Goal: Task Accomplishment & Management: Manage account settings

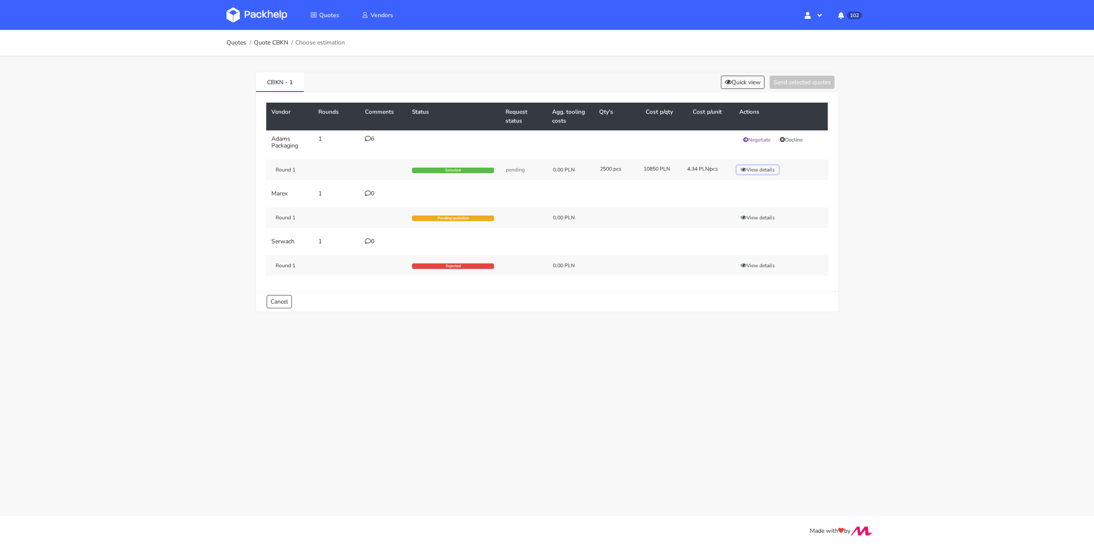
click at [762, 169] on button "View details" at bounding box center [758, 169] width 42 height 9
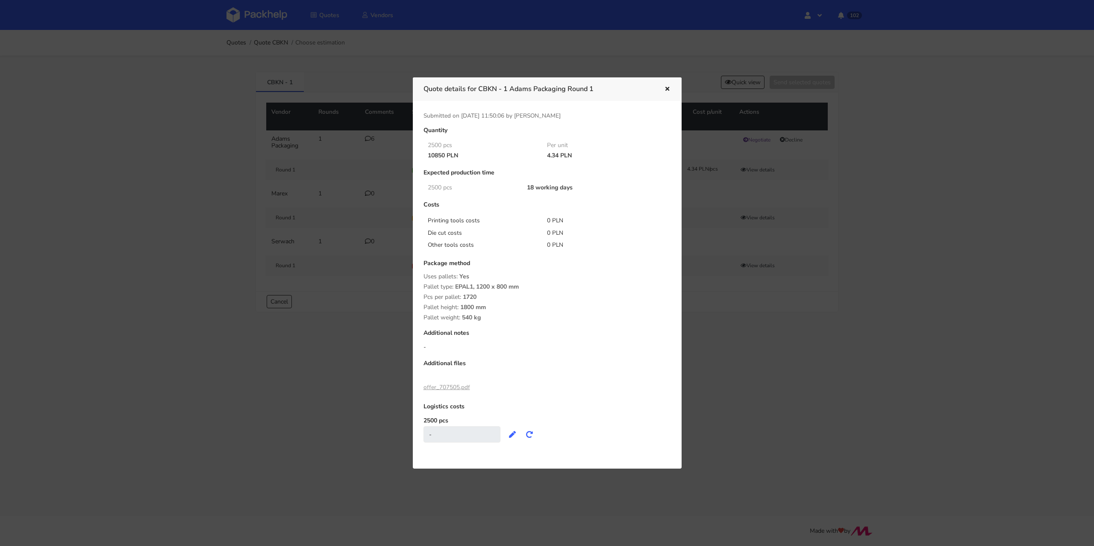
click at [762, 169] on div at bounding box center [547, 273] width 1094 height 546
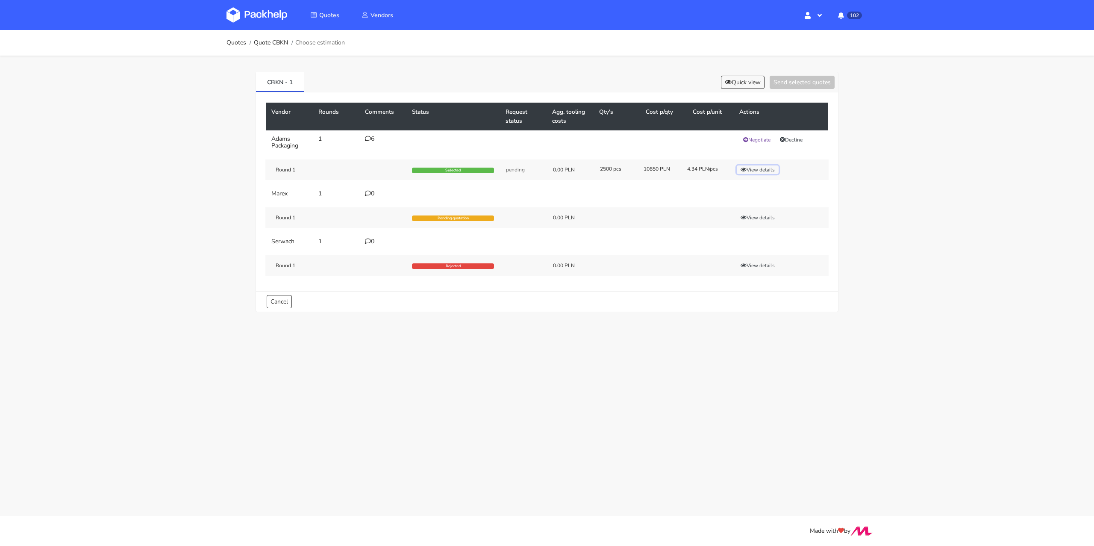
click at [762, 169] on button "View details" at bounding box center [758, 169] width 42 height 9
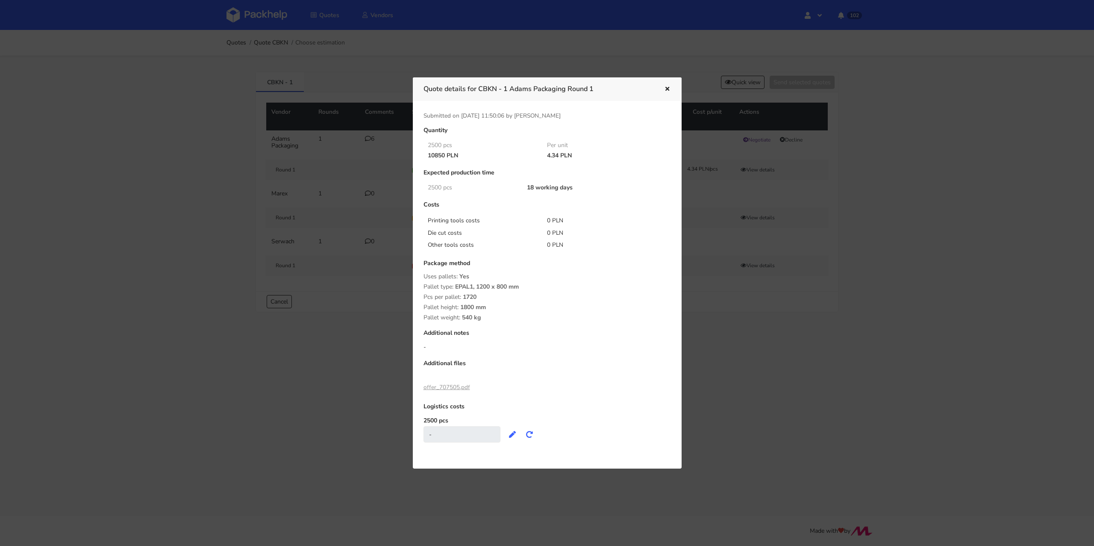
click at [665, 86] on icon "button" at bounding box center [666, 89] width 7 height 6
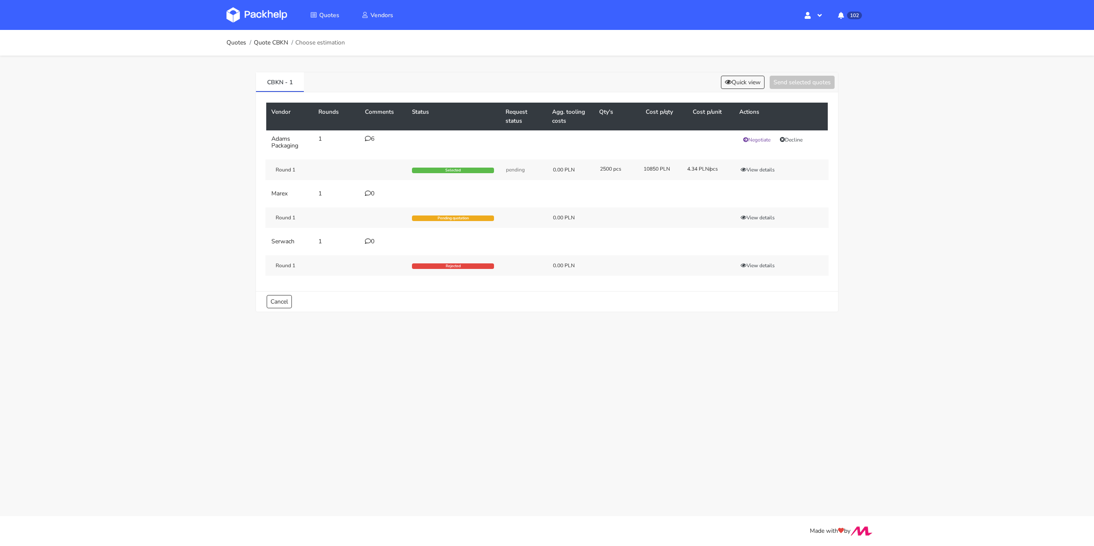
click at [370, 135] on div "6" at bounding box center [383, 138] width 37 height 7
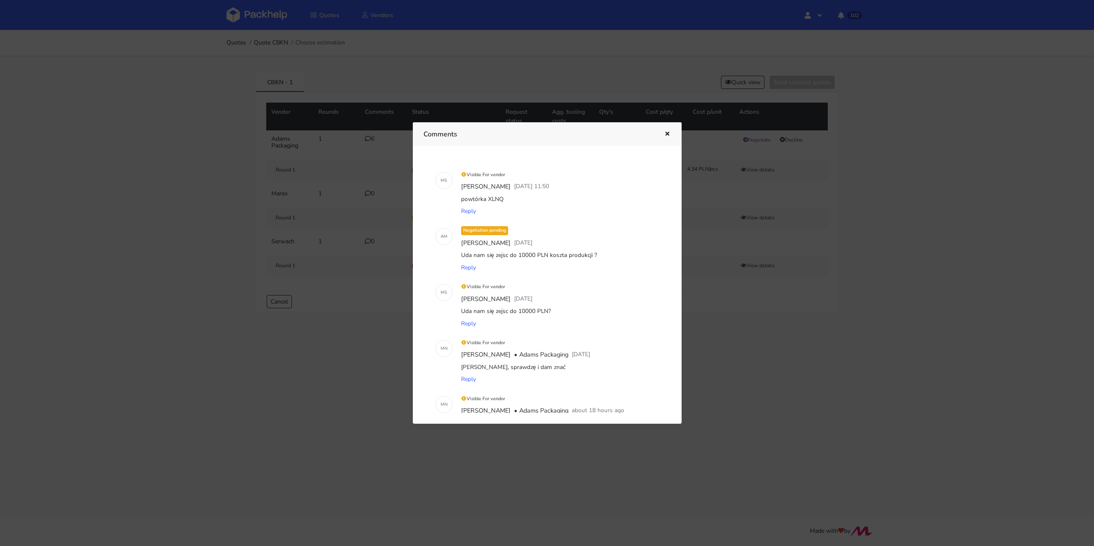
scroll to position [163, 0]
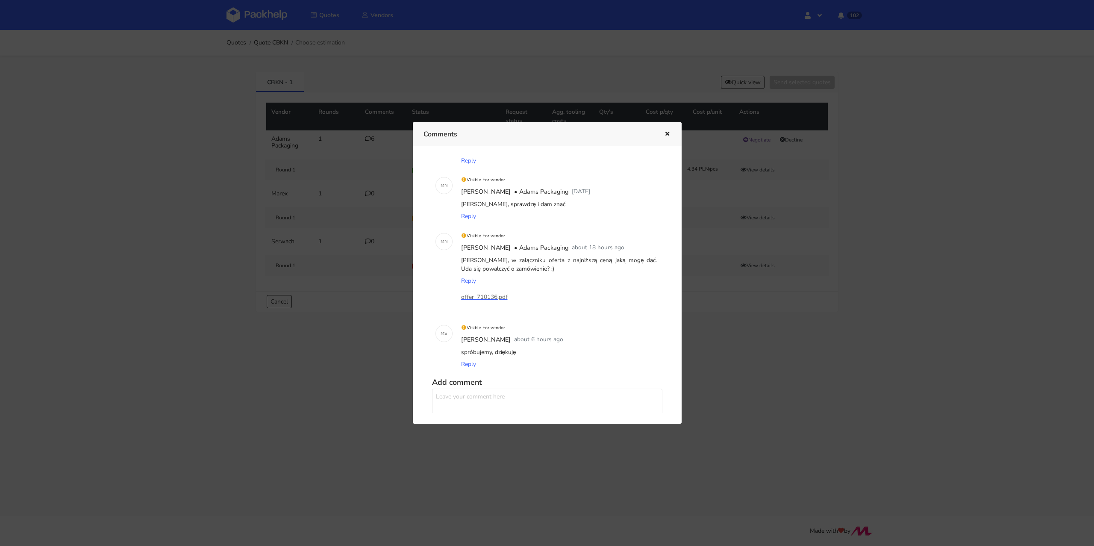
click at [829, 434] on div at bounding box center [547, 273] width 1094 height 546
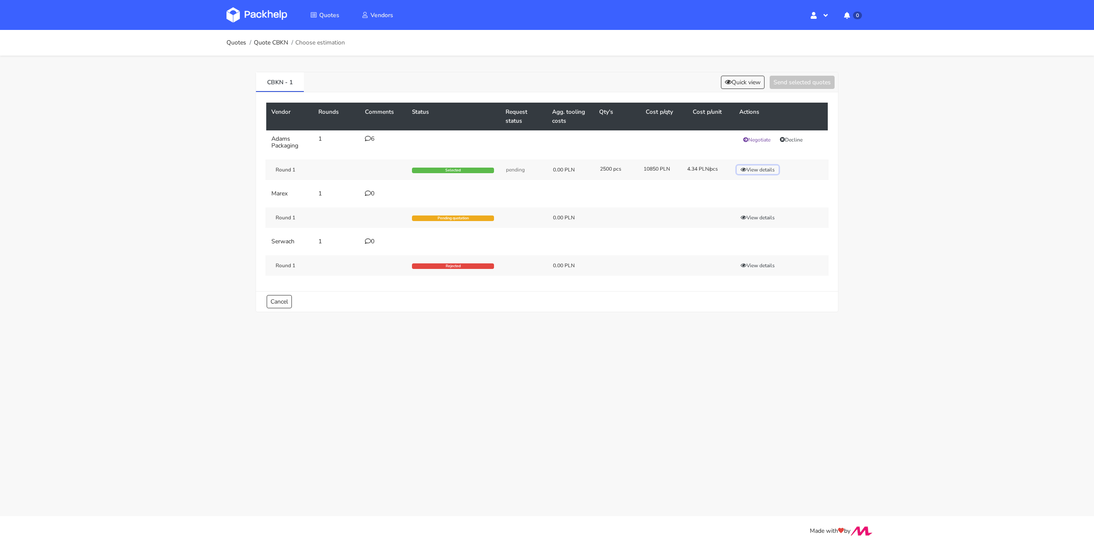
click at [760, 168] on button "View details" at bounding box center [758, 169] width 42 height 9
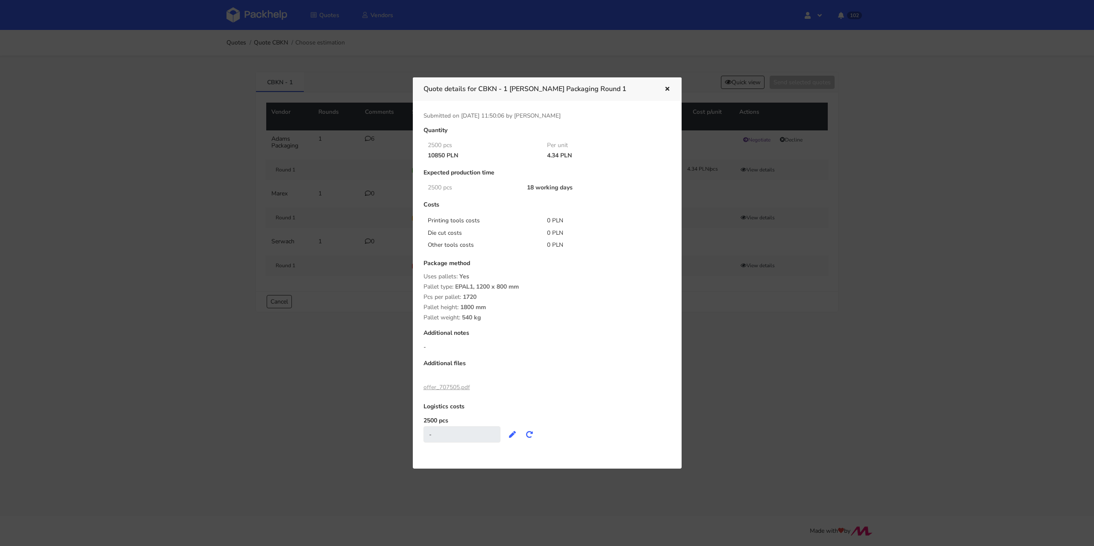
click at [671, 87] on div "Quote details for CBKN - 1 Adams Packaging Round 1" at bounding box center [547, 88] width 269 height 23
click at [665, 88] on icon "button" at bounding box center [666, 89] width 7 height 6
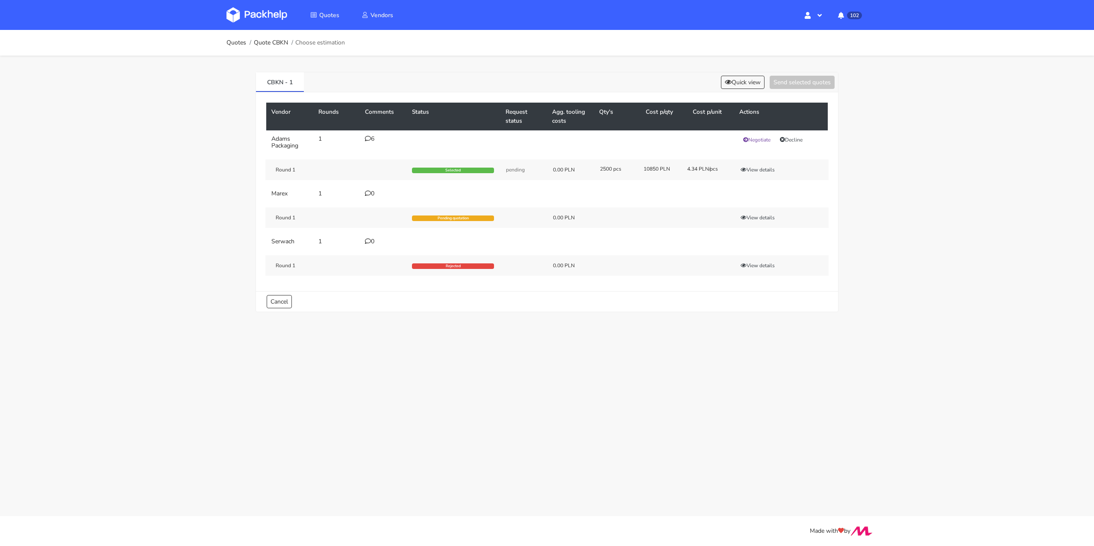
click at [771, 164] on div "Round 1 Selected pending 0.00 PLN 2500 pcs 10850 PLN 4.34 PLN/pcs View details" at bounding box center [546, 169] width 563 height 21
click at [765, 171] on button "View details" at bounding box center [758, 169] width 42 height 9
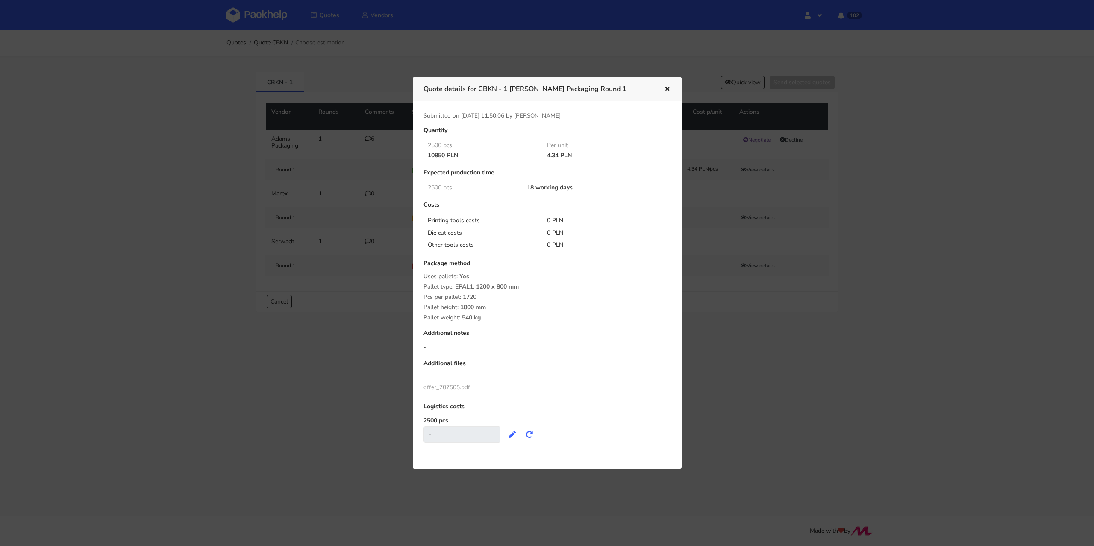
click at [779, 271] on div at bounding box center [547, 273] width 1094 height 546
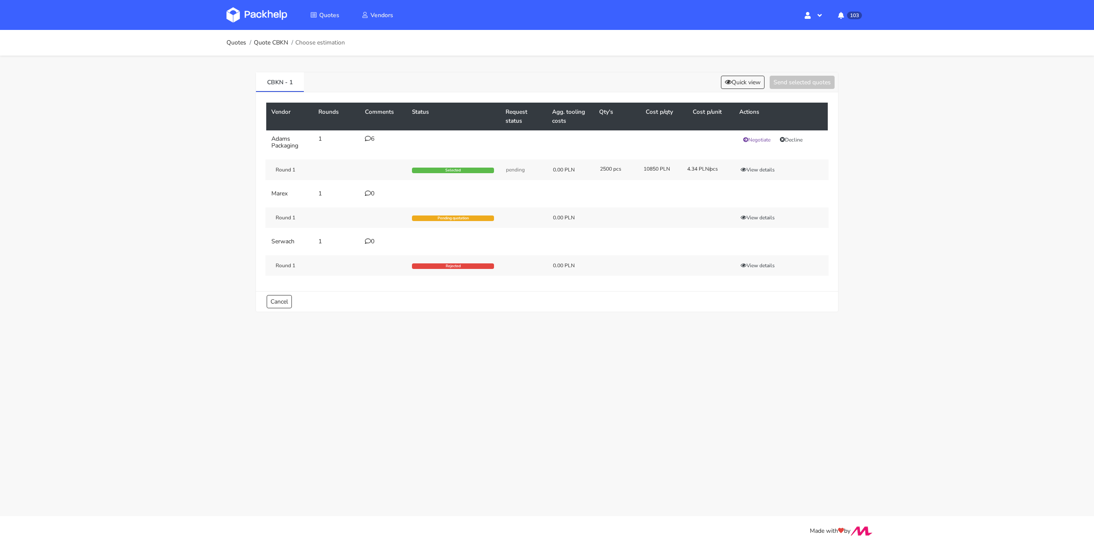
click at [367, 137] on icon at bounding box center [368, 138] width 6 height 6
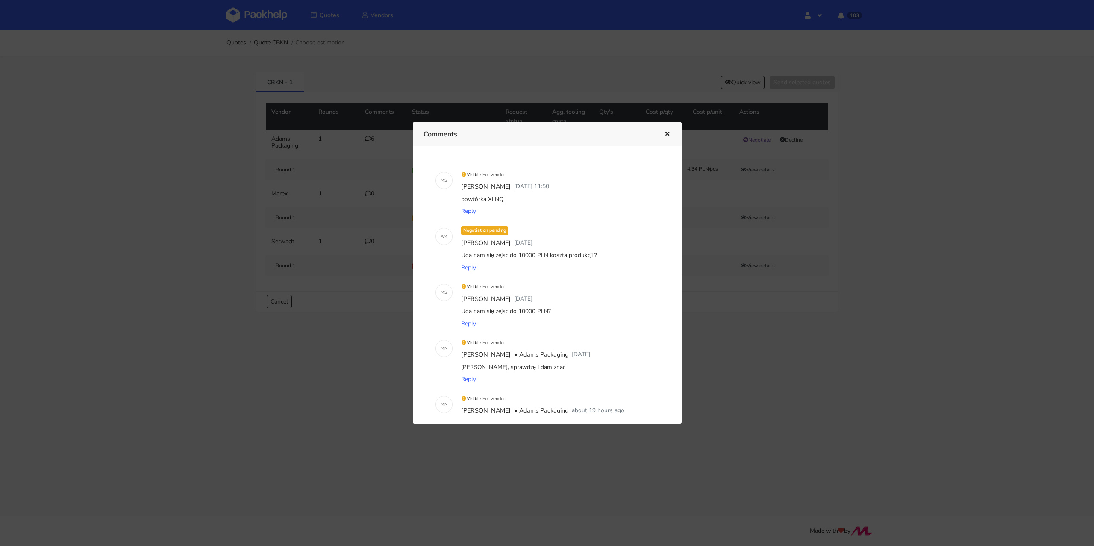
click at [511, 201] on div "powtórka XLNQ" at bounding box center [559, 199] width 200 height 12
drag, startPoint x: 500, startPoint y: 201, endPoint x: 487, endPoint y: 201, distance: 13.3
click at [487, 201] on div "powtórka XLNQ" at bounding box center [559, 199] width 200 height 12
copy div "XLNQ"
click at [530, 207] on div "Reply" at bounding box center [559, 211] width 200 height 12
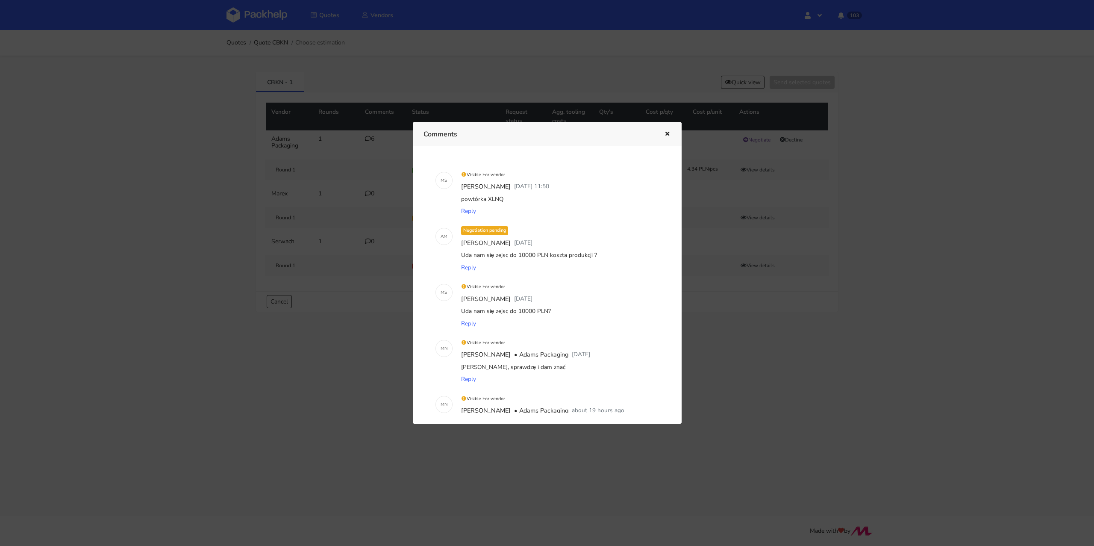
drag, startPoint x: 503, startPoint y: 200, endPoint x: 487, endPoint y: 200, distance: 15.4
click at [487, 200] on div "powtórka XLNQ" at bounding box center [559, 199] width 200 height 12
copy div "XLNQ"
click at [516, 197] on div "powtórka XLNQ" at bounding box center [559, 199] width 200 height 12
drag, startPoint x: 509, startPoint y: 200, endPoint x: 486, endPoint y: 199, distance: 22.7
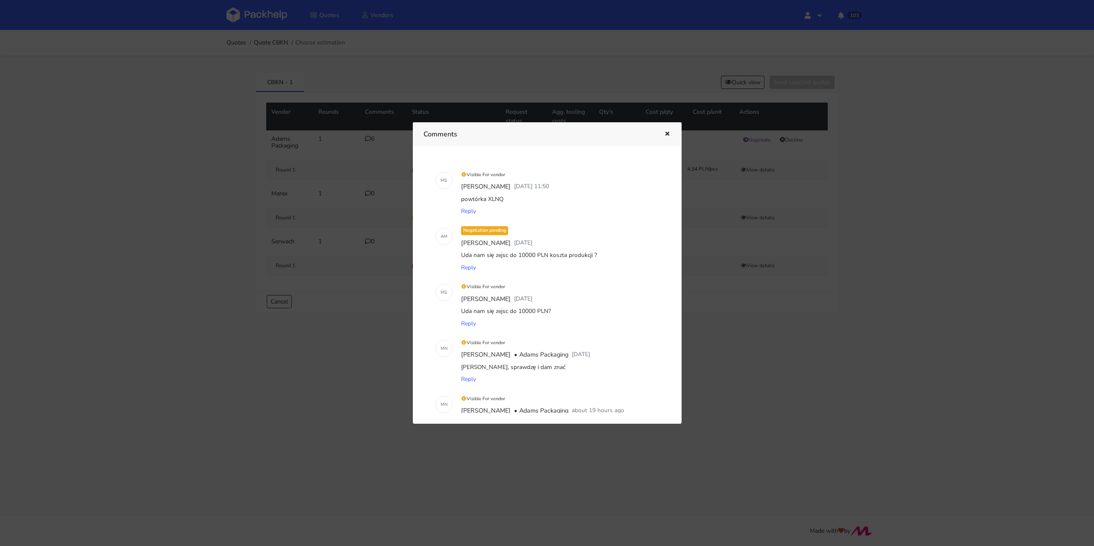
click at [486, 199] on div "powtórka XLNQ" at bounding box center [559, 199] width 200 height 12
copy div "XLNQ"
click at [666, 134] on icon "button" at bounding box center [666, 134] width 7 height 6
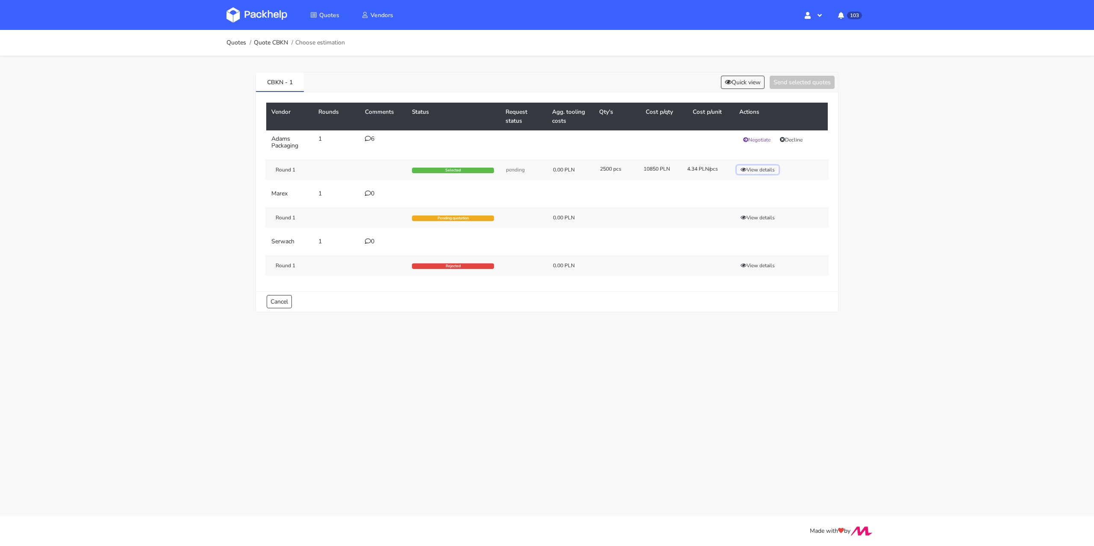
click at [749, 170] on button "View details" at bounding box center [758, 169] width 42 height 9
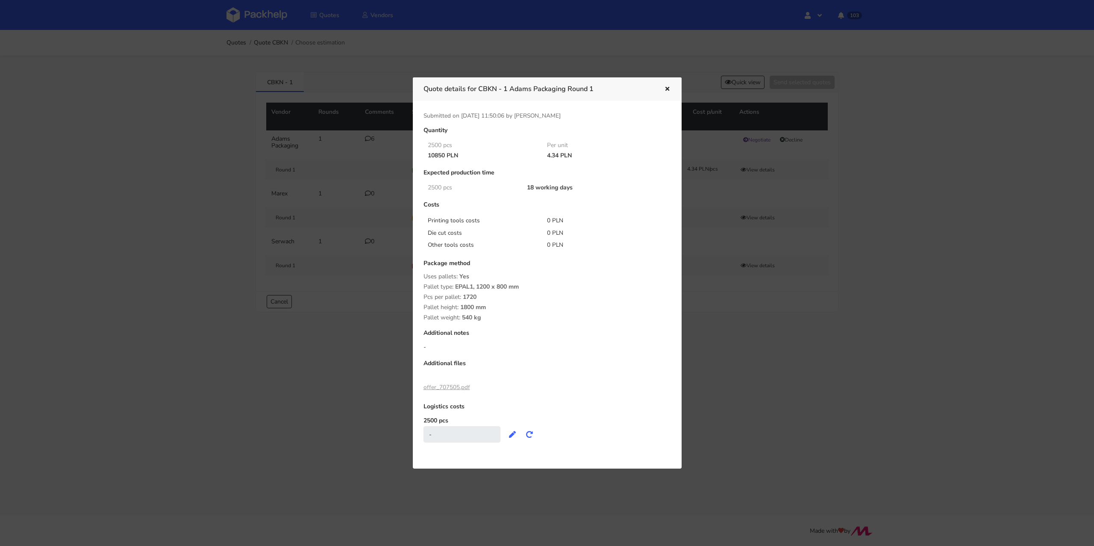
click at [667, 86] on icon "button" at bounding box center [666, 89] width 7 height 6
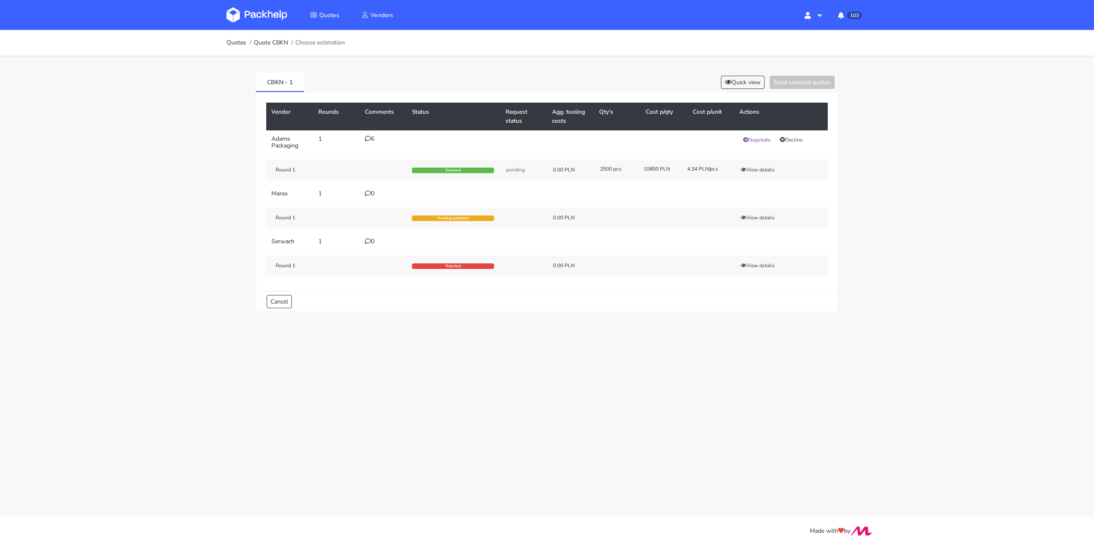
click at [374, 137] on div "6" at bounding box center [383, 138] width 37 height 7
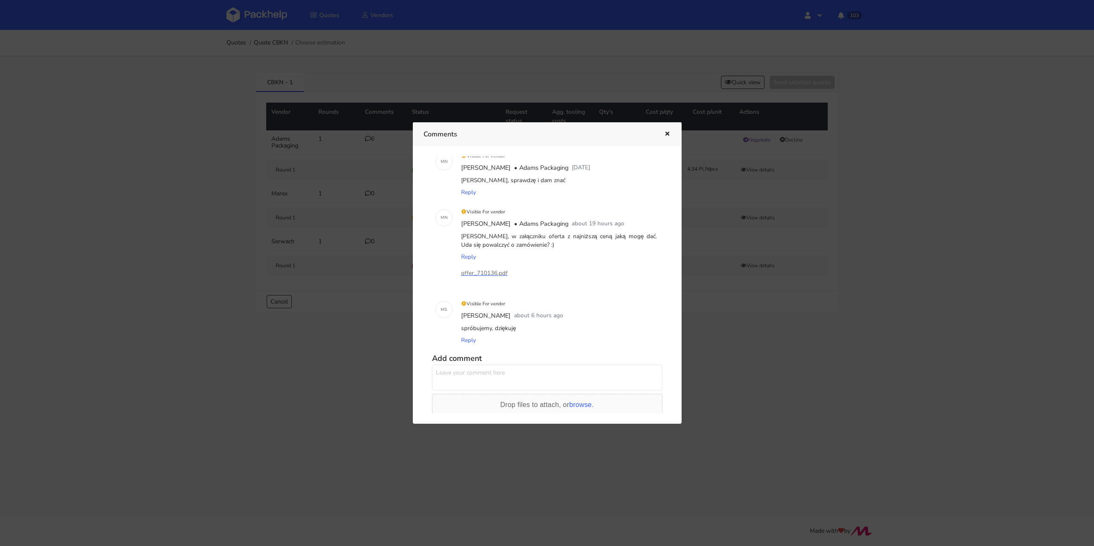
scroll to position [196, 0]
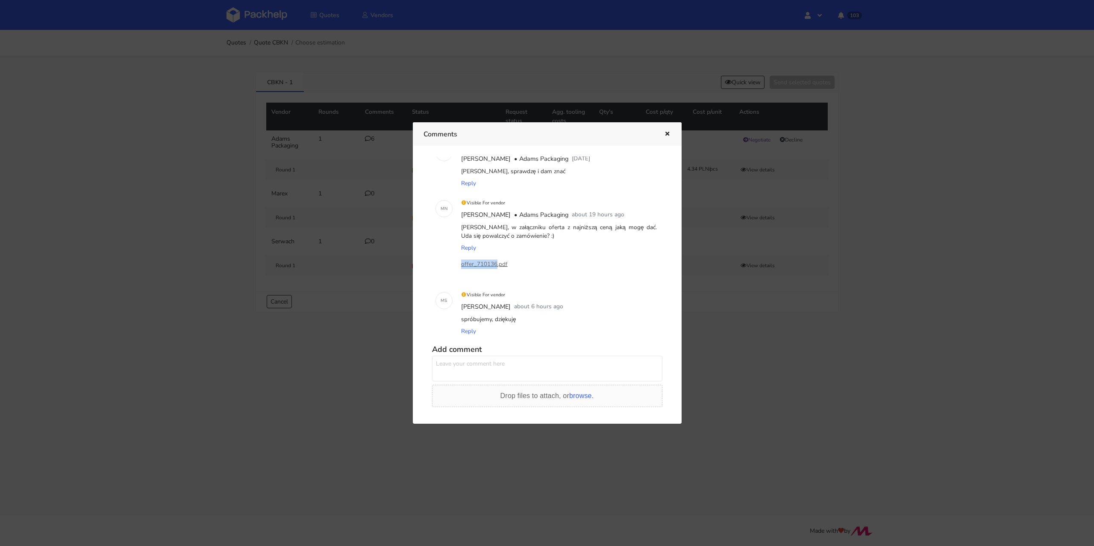
drag, startPoint x: 458, startPoint y: 263, endPoint x: 495, endPoint y: 265, distance: 36.8
click at [495, 265] on div "Visible For vendor Małgorzata Nowotna • Adams Packaging about 19 hours ago Pani…" at bounding box center [559, 239] width 206 height 92
copy p "offer_710136"
click at [489, 263] on p "offer_710136.pdf" at bounding box center [503, 263] width 85 height 9
click at [665, 133] on icon "button" at bounding box center [666, 134] width 7 height 6
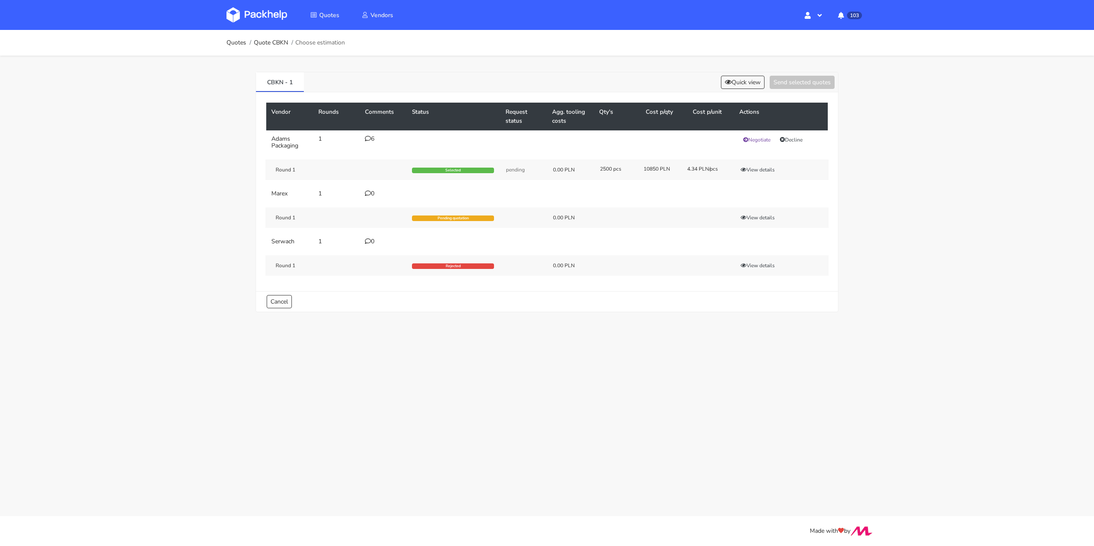
click at [374, 135] on div "6" at bounding box center [383, 138] width 37 height 7
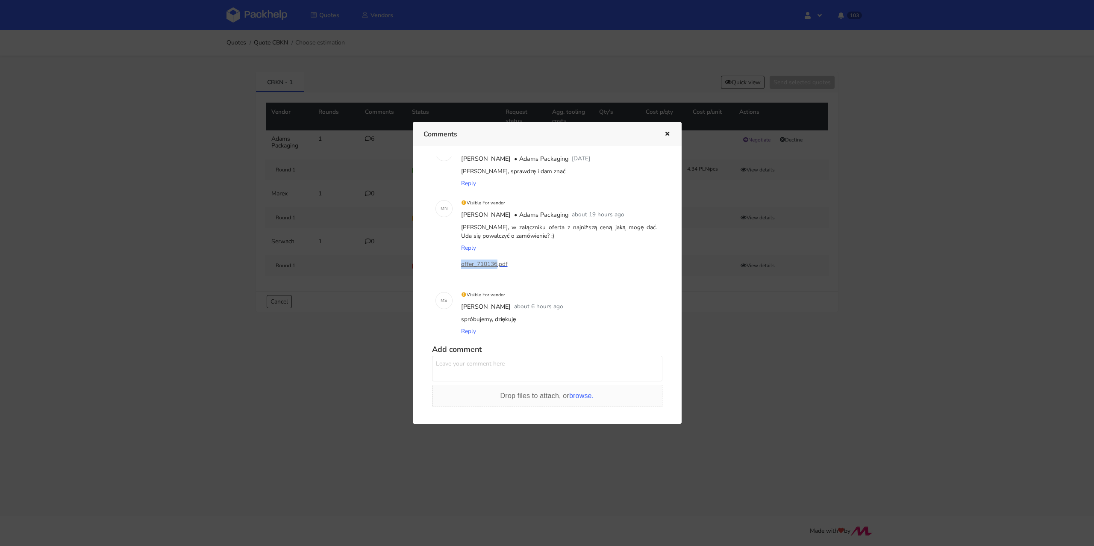
drag, startPoint x: 457, startPoint y: 263, endPoint x: 494, endPoint y: 262, distance: 37.2
click at [494, 262] on div "Visible For vendor Małgorzata Nowotna • Adams Packaging about 19 hours ago Pani…" at bounding box center [559, 239] width 206 height 92
copy p "offer_710136"
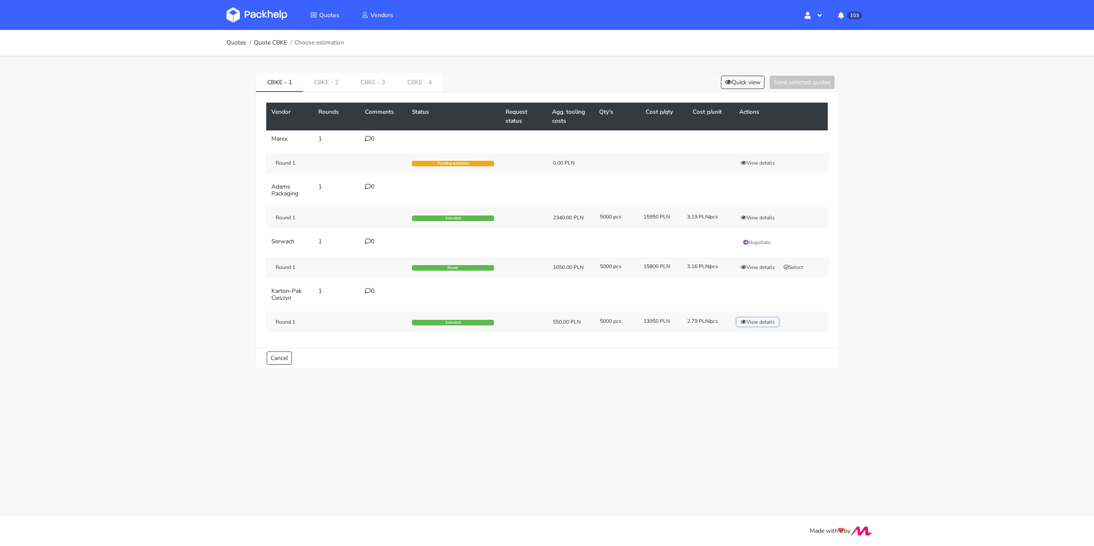
click at [770, 323] on button "View details" at bounding box center [758, 321] width 42 height 9
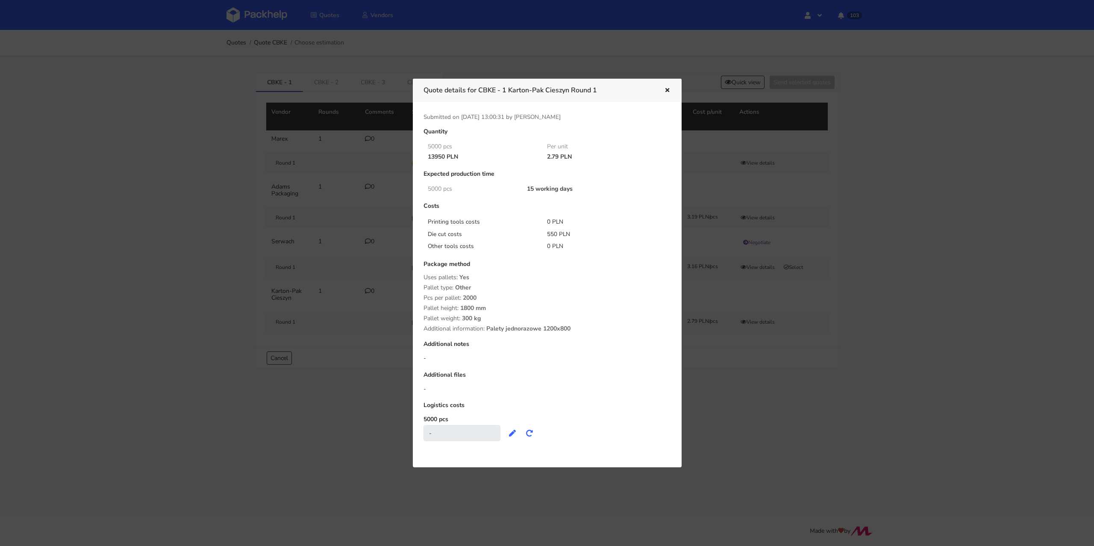
drag, startPoint x: 542, startPoint y: 152, endPoint x: 558, endPoint y: 156, distance: 16.4
click at [558, 156] on div "13950 PLN 2.79 PLN" at bounding box center [540, 157] width 247 height 10
copy div "2.79"
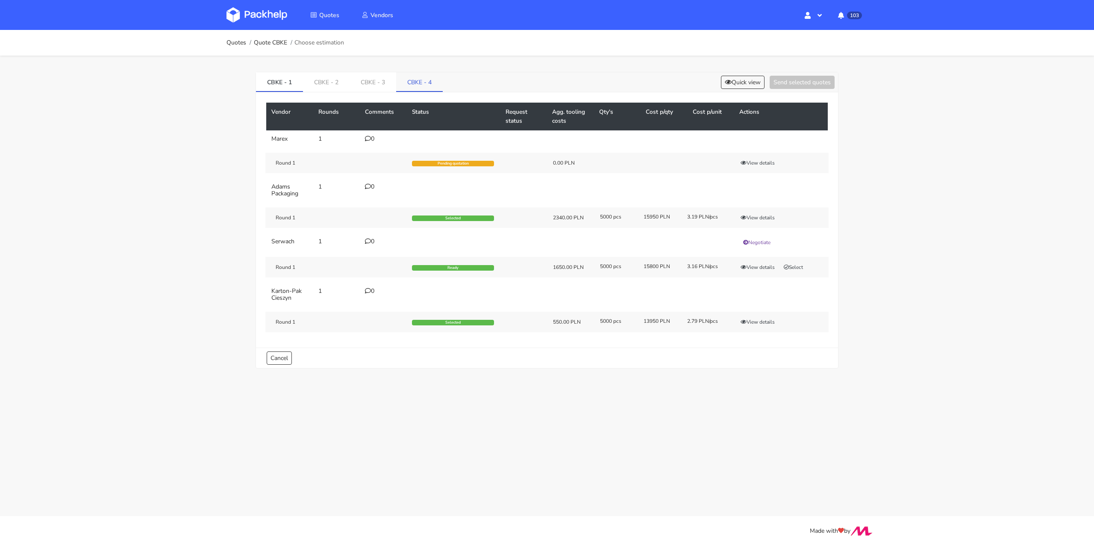
click at [423, 76] on link "CBKE - 4" at bounding box center [419, 81] width 47 height 19
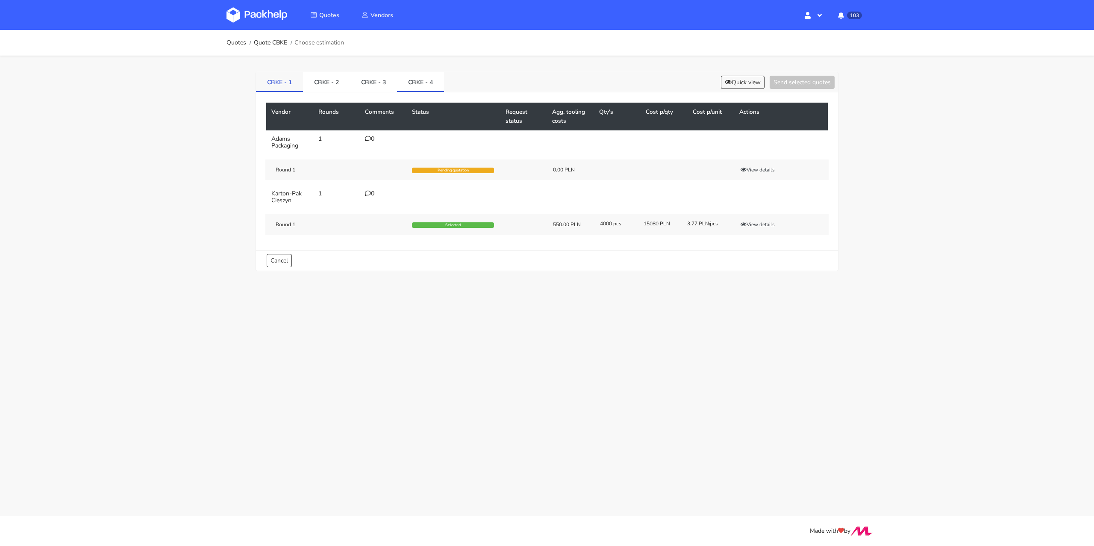
click at [286, 77] on link "CBKE - 1" at bounding box center [279, 81] width 47 height 19
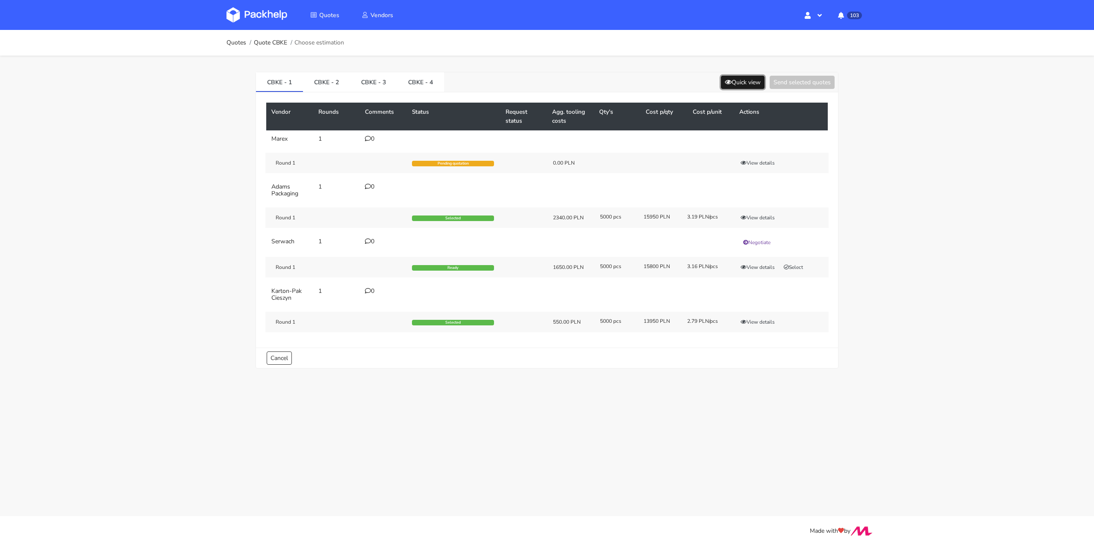
click at [744, 79] on button "Quick view" at bounding box center [743, 82] width 44 height 13
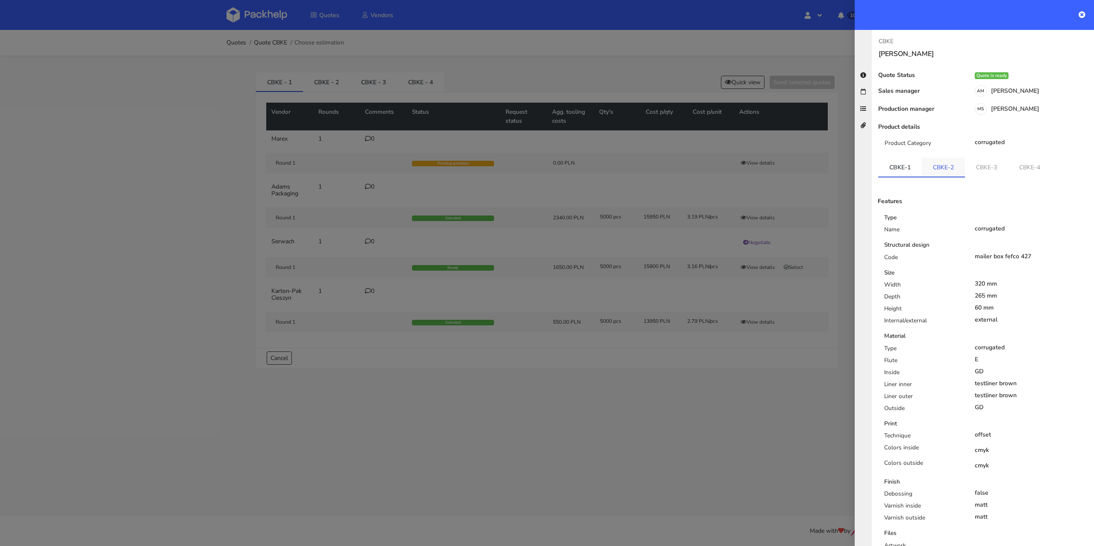
click at [939, 170] on link "CBKE-2" at bounding box center [942, 167] width 43 height 19
click at [905, 171] on link "CBKE-1" at bounding box center [900, 167] width 44 height 19
click at [941, 174] on link "CBKE-2" at bounding box center [943, 167] width 44 height 19
click at [990, 171] on link "CBKE-3" at bounding box center [986, 167] width 43 height 19
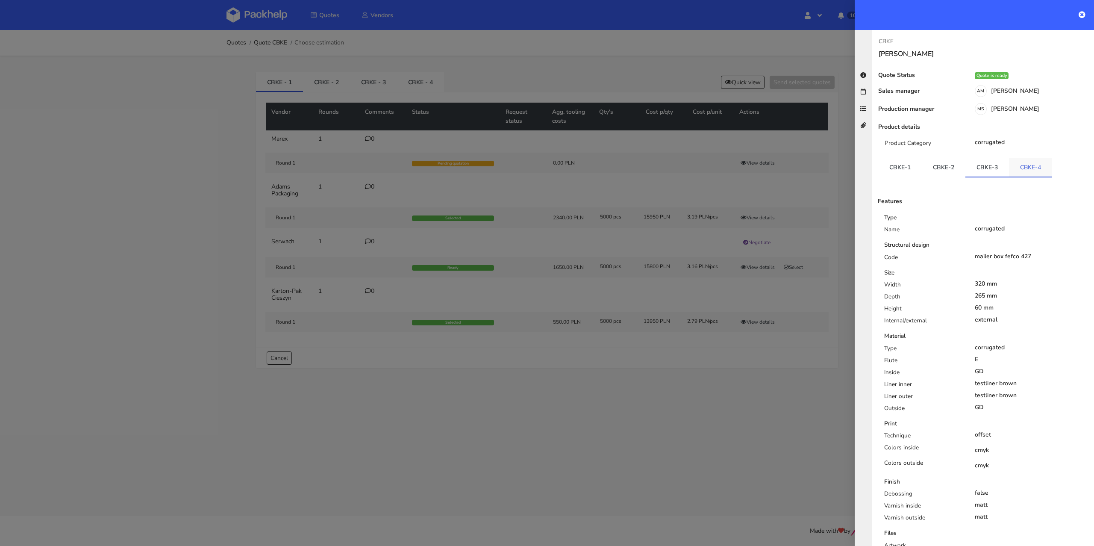
click at [1021, 171] on link "CBKE-4" at bounding box center [1030, 167] width 43 height 19
click at [991, 167] on link "CBKE-3" at bounding box center [987, 167] width 44 height 19
click at [951, 165] on link "CBKE-2" at bounding box center [943, 167] width 44 height 19
click at [907, 167] on link "CBKE-1" at bounding box center [900, 167] width 44 height 19
click at [935, 170] on link "CBKE-2" at bounding box center [943, 167] width 44 height 19
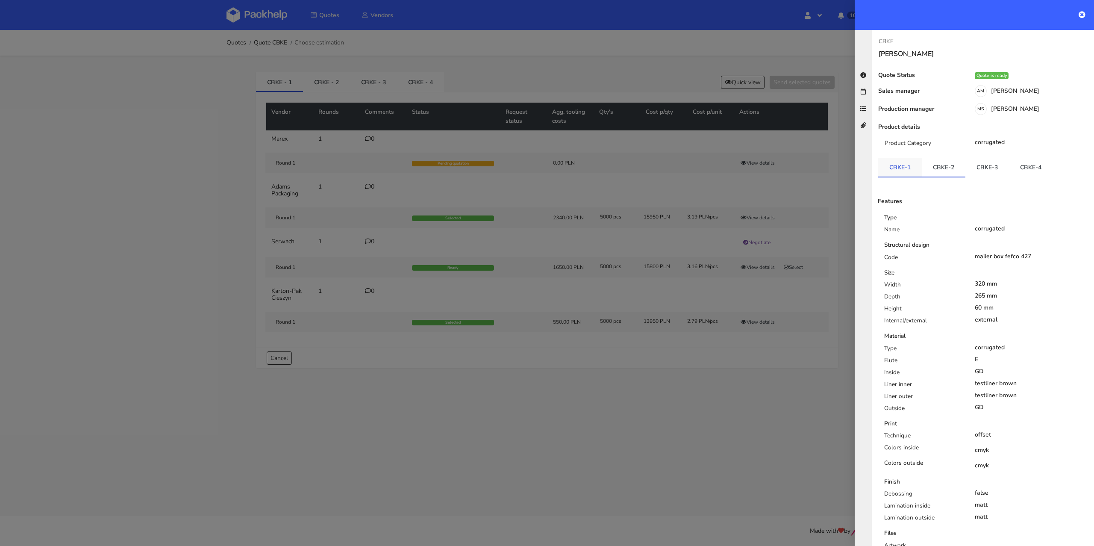
click at [900, 170] on link "CBKE-1" at bounding box center [900, 167] width 44 height 19
click at [990, 169] on link "CBKE-3" at bounding box center [987, 167] width 44 height 19
click at [1029, 172] on link "CBKE-4" at bounding box center [1031, 167] width 44 height 19
click at [1009, 170] on link "CBKE-4" at bounding box center [1031, 167] width 44 height 19
click at [657, 150] on div at bounding box center [547, 273] width 1094 height 546
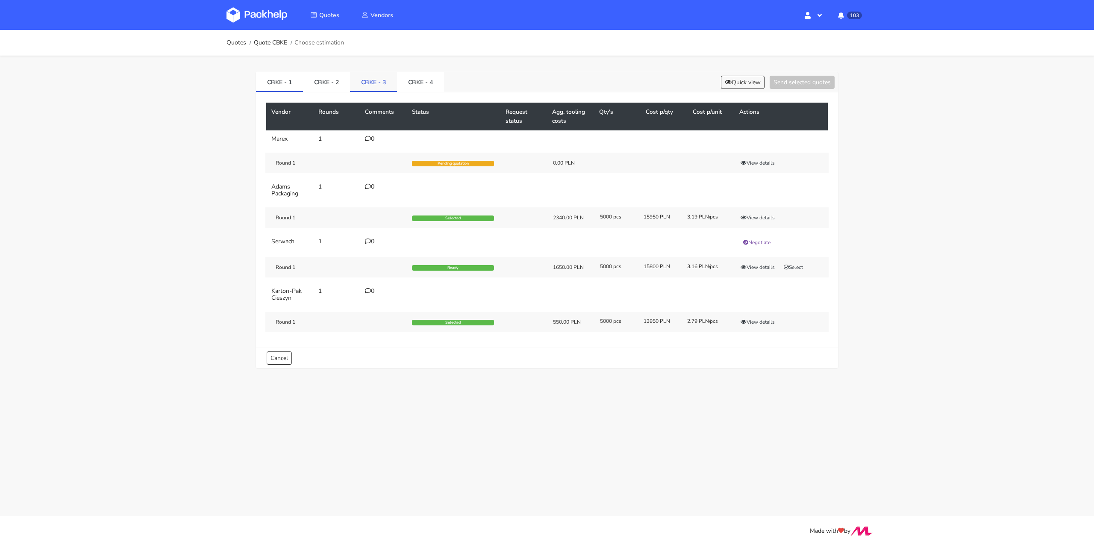
click at [375, 78] on link "CBKE - 3" at bounding box center [373, 81] width 47 height 19
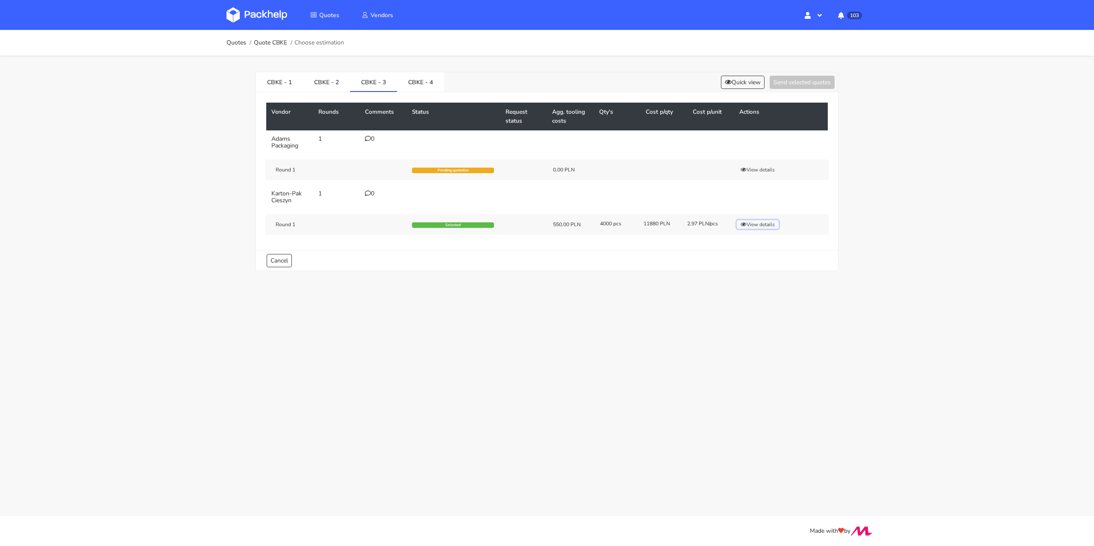
click at [756, 223] on button "View details" at bounding box center [758, 224] width 42 height 9
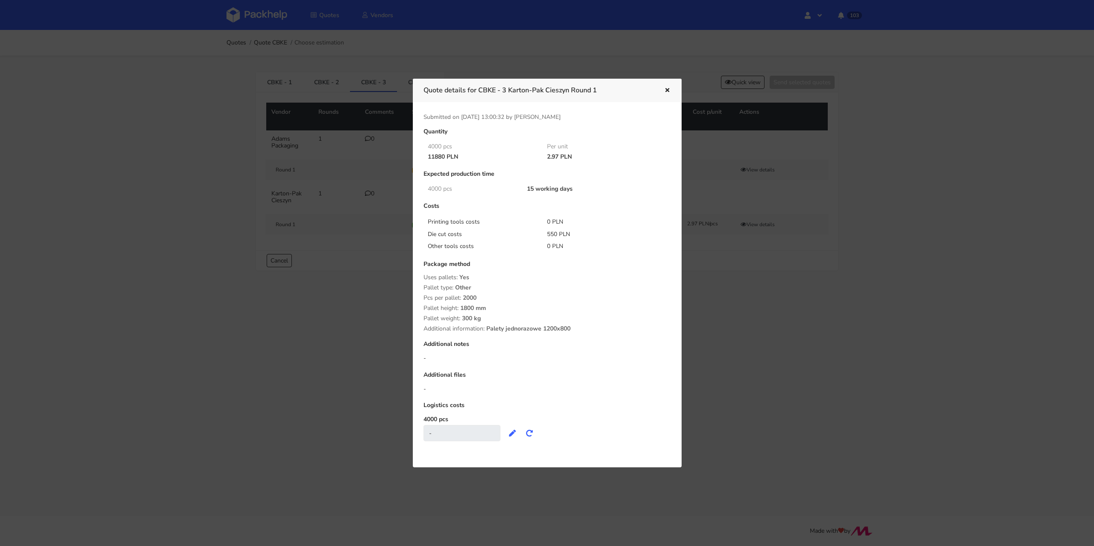
drag, startPoint x: 545, startPoint y: 155, endPoint x: 558, endPoint y: 156, distance: 13.3
click at [558, 156] on div "2.97 PLN" at bounding box center [601, 156] width 120 height 7
copy div "2.97"
click at [665, 88] on icon "button" at bounding box center [666, 91] width 7 height 6
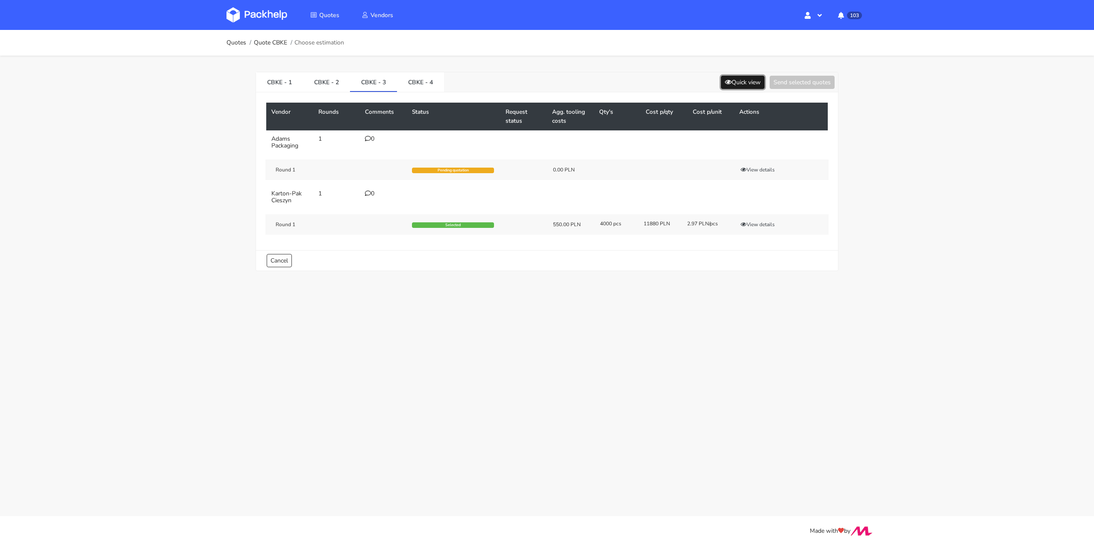
click at [748, 84] on button "Quick view" at bounding box center [743, 82] width 44 height 13
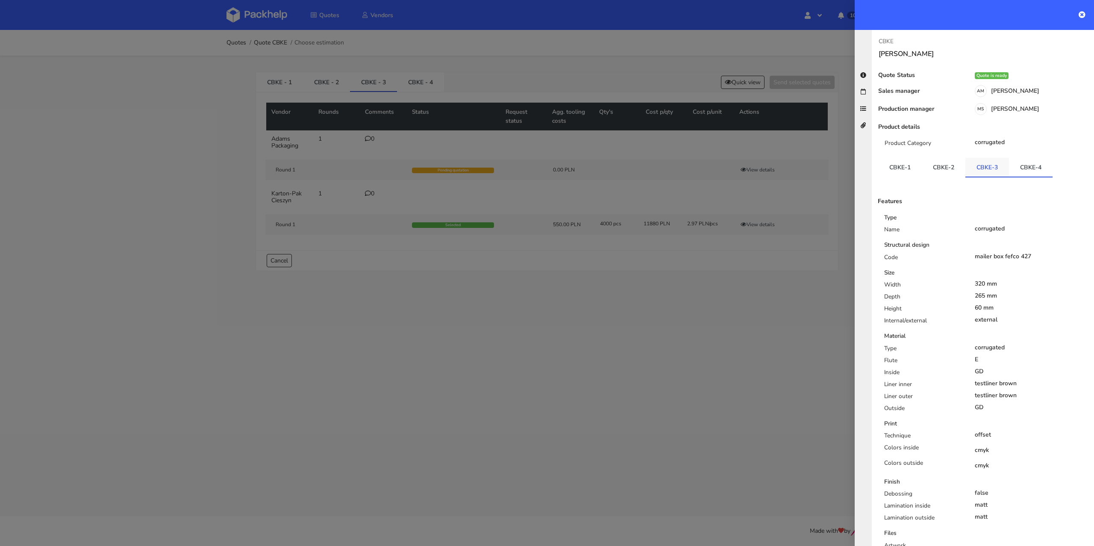
click at [987, 172] on link "CBKE-3" at bounding box center [987, 167] width 44 height 19
click at [907, 170] on link "CBKE-1" at bounding box center [900, 167] width 44 height 19
click at [972, 172] on link "CBKE-3" at bounding box center [987, 167] width 44 height 19
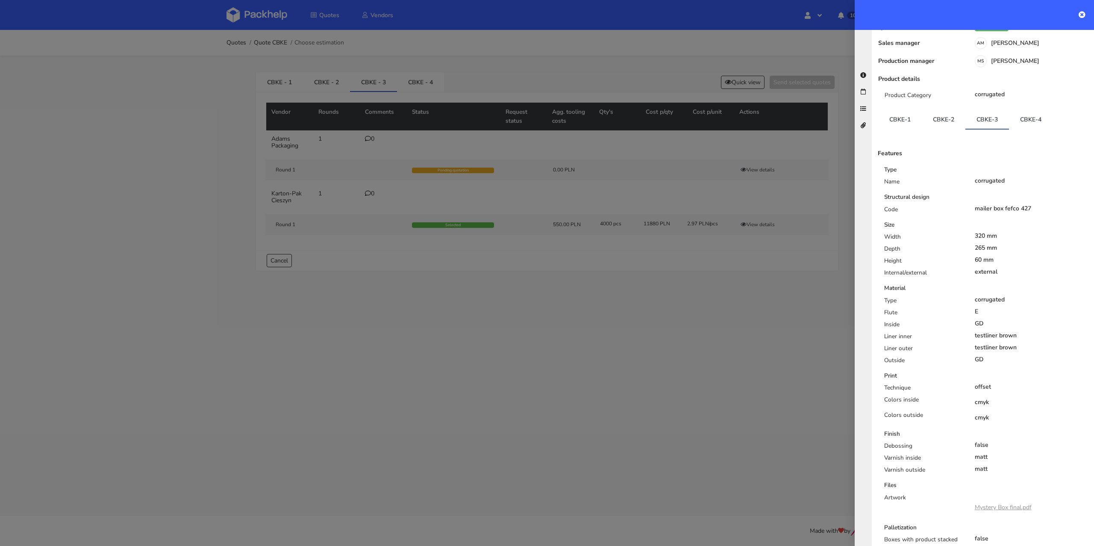
scroll to position [47, 0]
click at [901, 117] on link "CBKE-1" at bounding box center [900, 119] width 44 height 19
click at [988, 115] on link "CBKE-3" at bounding box center [987, 119] width 44 height 19
click at [912, 120] on link "CBKE-1" at bounding box center [900, 119] width 44 height 19
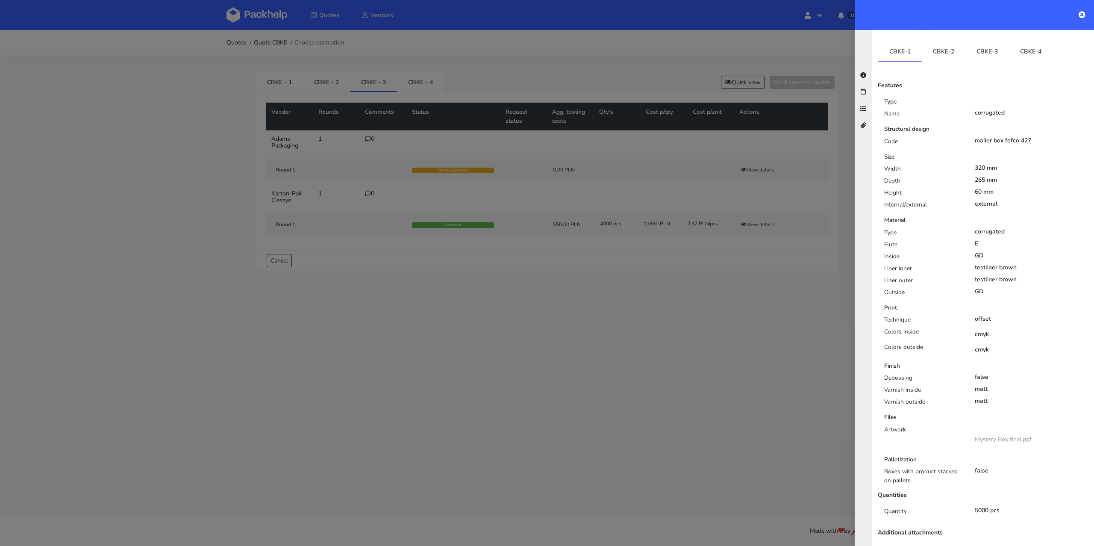
scroll to position [115, 0]
click at [990, 53] on link "CBKE-3" at bounding box center [987, 51] width 44 height 19
click at [511, 293] on div at bounding box center [547, 273] width 1094 height 546
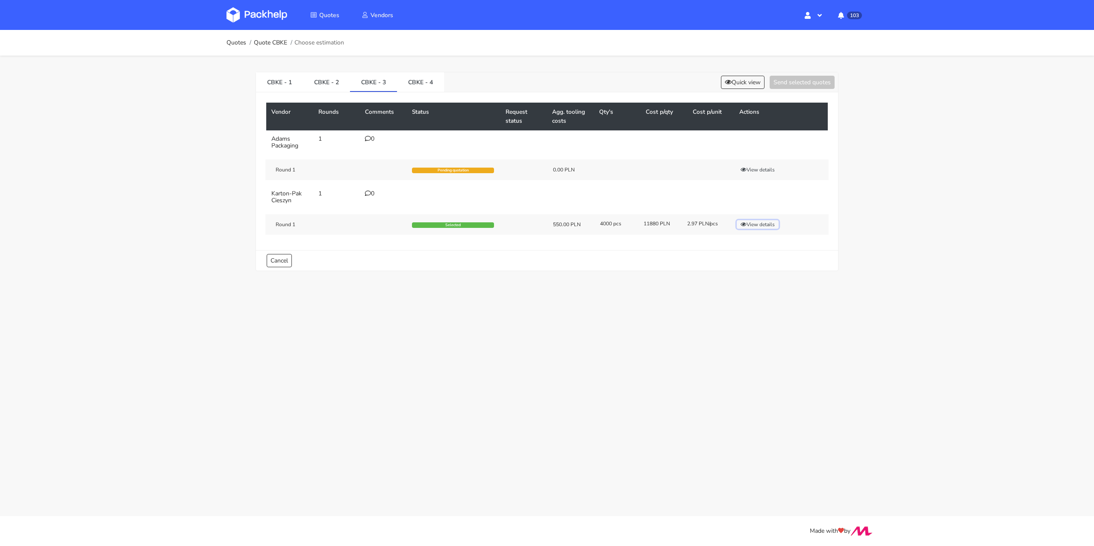
click at [761, 223] on button "View details" at bounding box center [758, 224] width 42 height 9
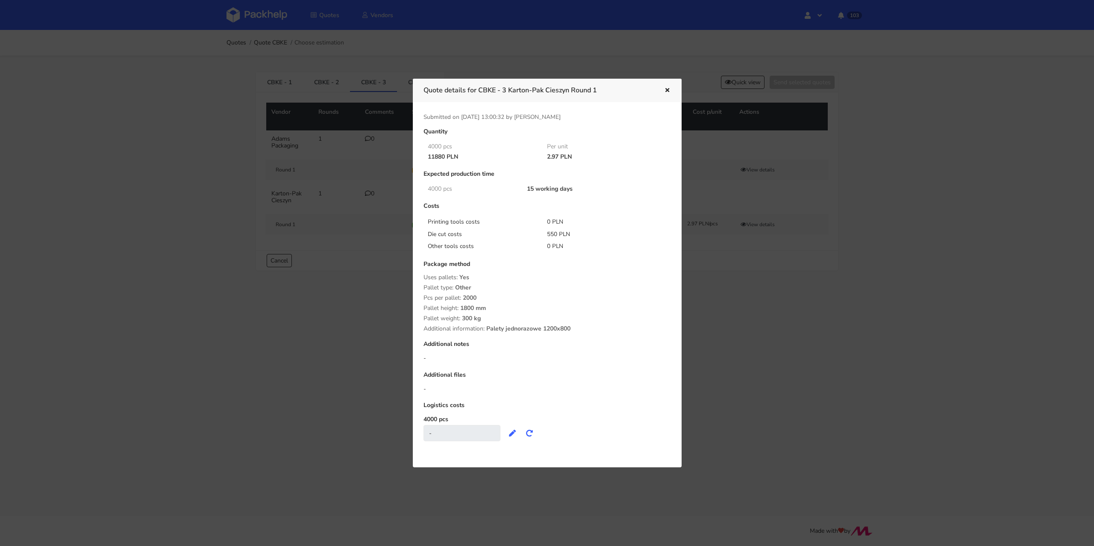
click at [668, 88] on icon "button" at bounding box center [666, 91] width 7 height 6
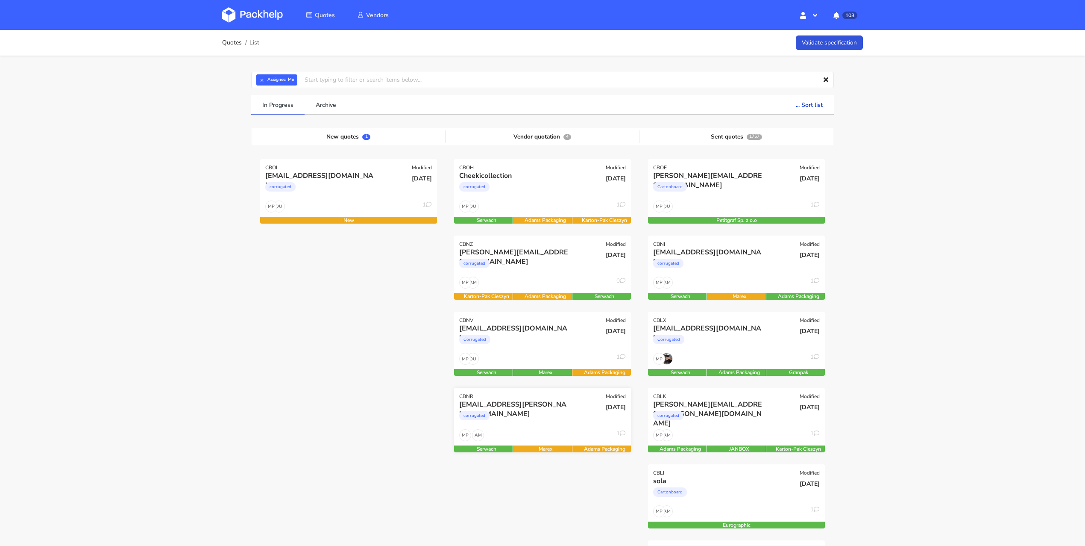
click at [537, 431] on div "AM MP 1" at bounding box center [542, 437] width 177 height 16
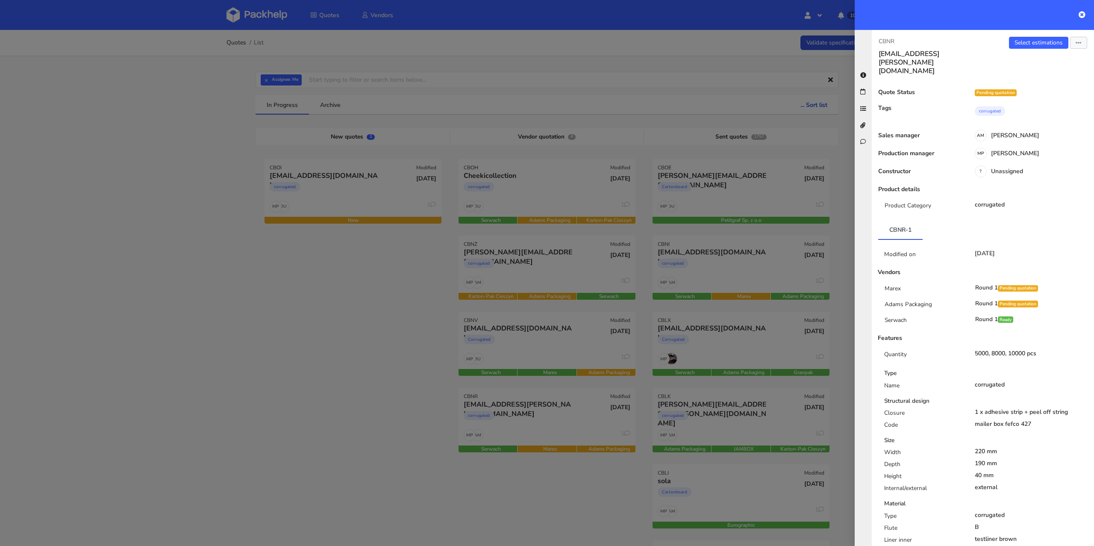
click at [417, 388] on div at bounding box center [547, 273] width 1094 height 546
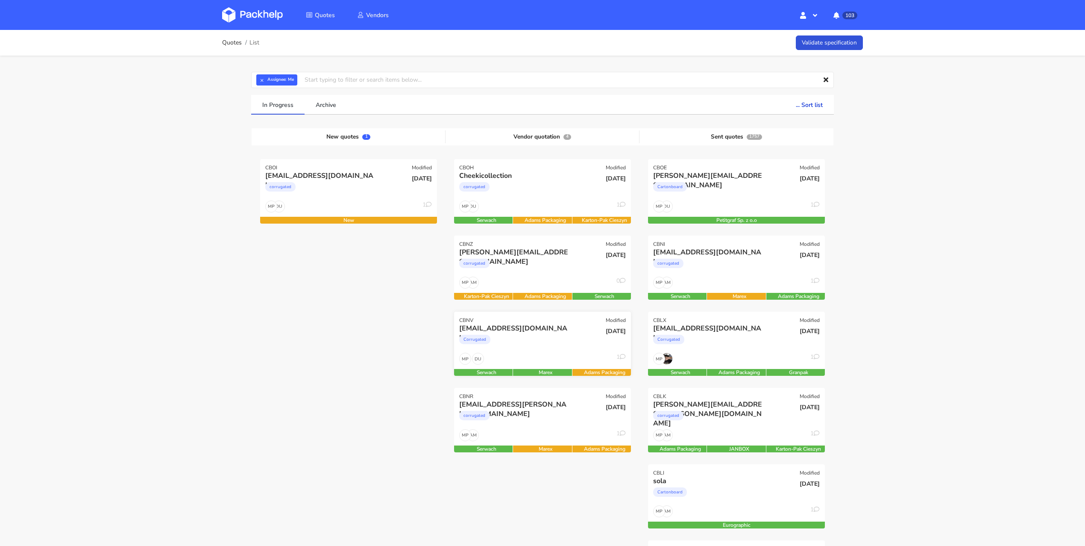
click at [560, 358] on div "DU MP 1" at bounding box center [542, 360] width 177 height 16
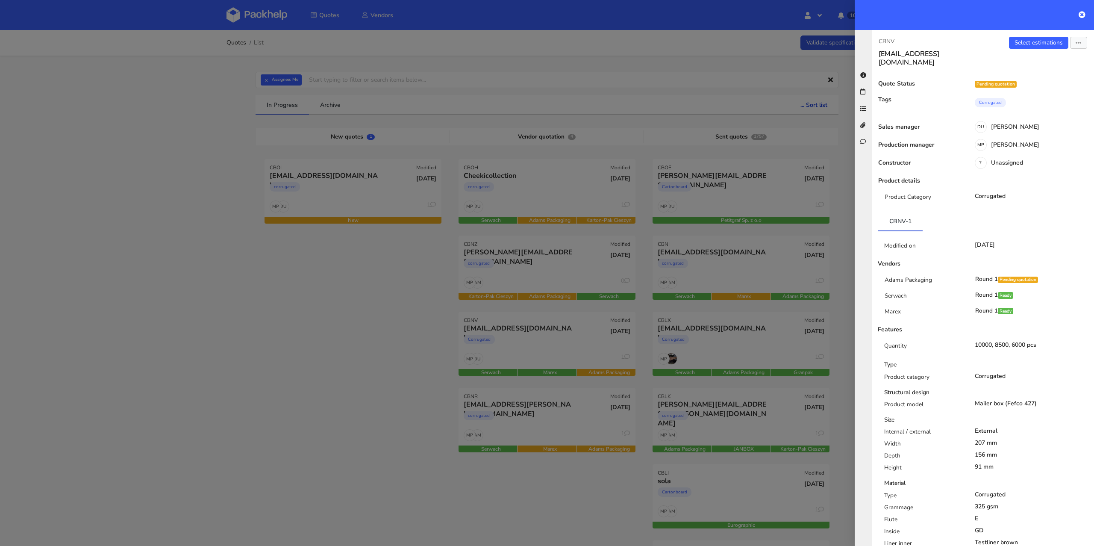
click at [398, 366] on div at bounding box center [547, 273] width 1094 height 546
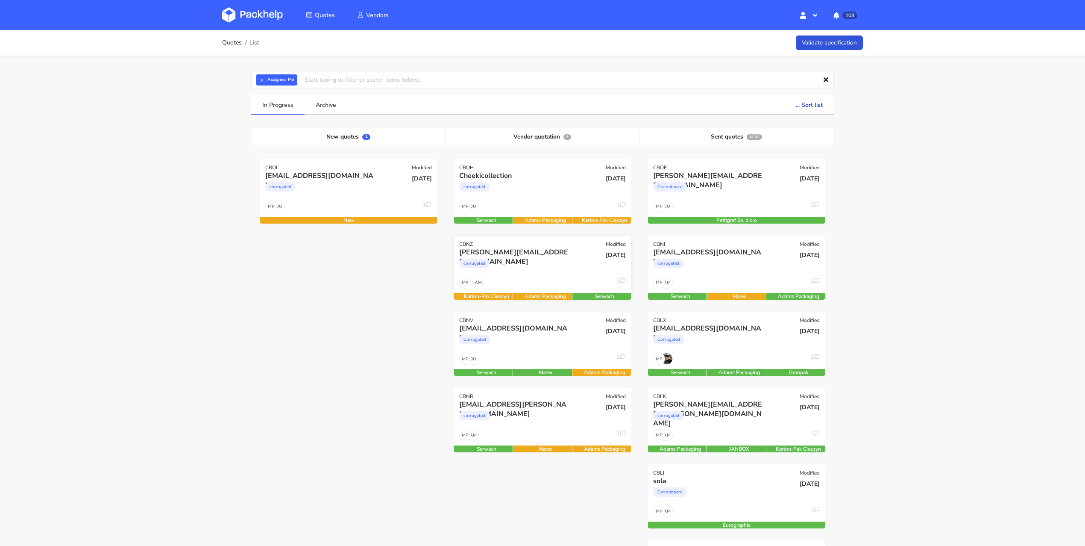
click at [598, 270] on div "[DATE]" at bounding box center [601, 261] width 59 height 29
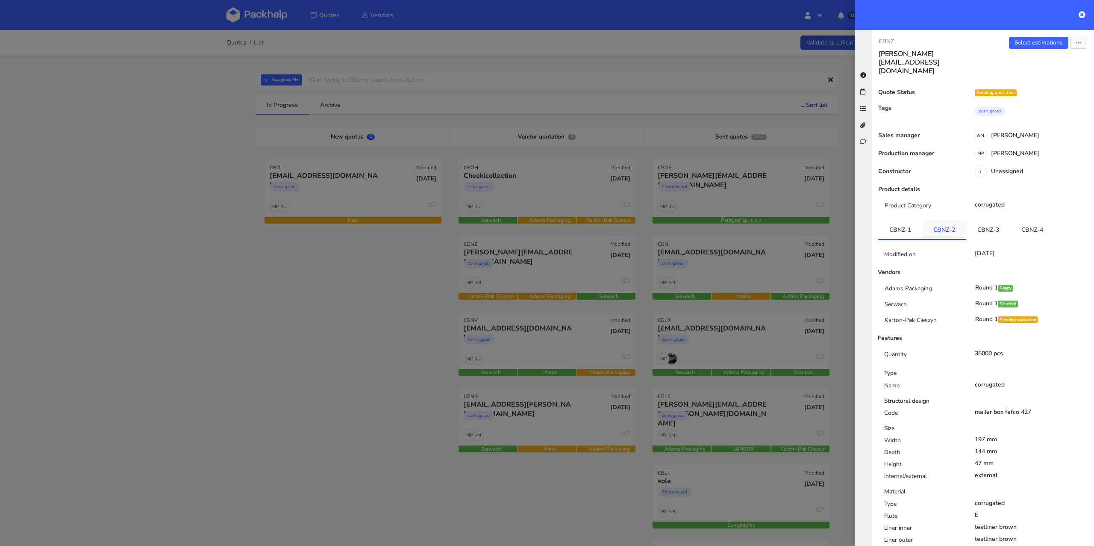
click at [939, 220] on link "CBNZ-2" at bounding box center [944, 229] width 44 height 19
click at [994, 220] on link "CBNZ-3" at bounding box center [988, 229] width 44 height 19
click at [1032, 220] on link "CBNZ-4" at bounding box center [1032, 229] width 44 height 19
click at [381, 306] on div at bounding box center [547, 273] width 1094 height 546
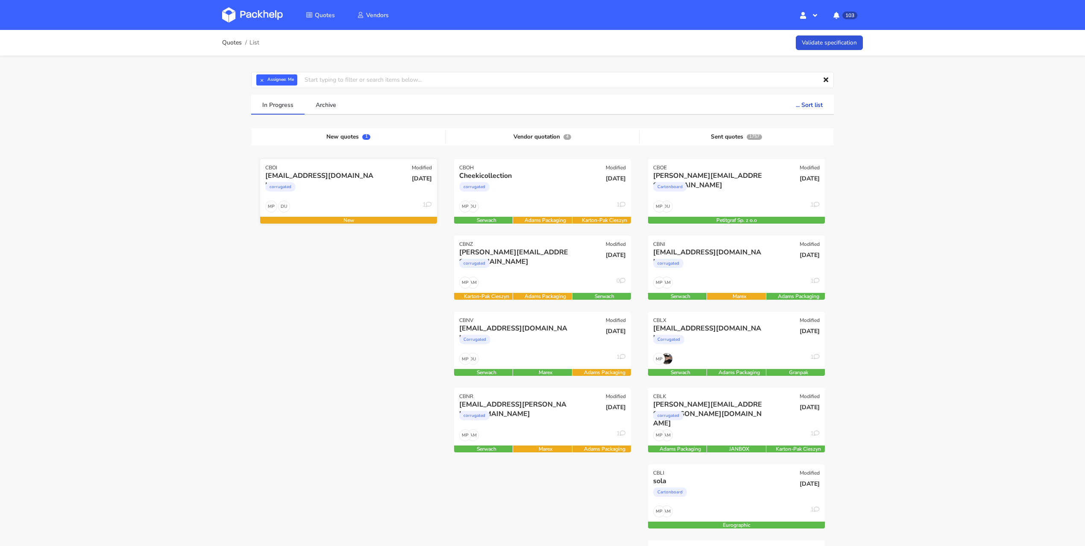
click at [379, 197] on div "[DATE]" at bounding box center [408, 185] width 59 height 29
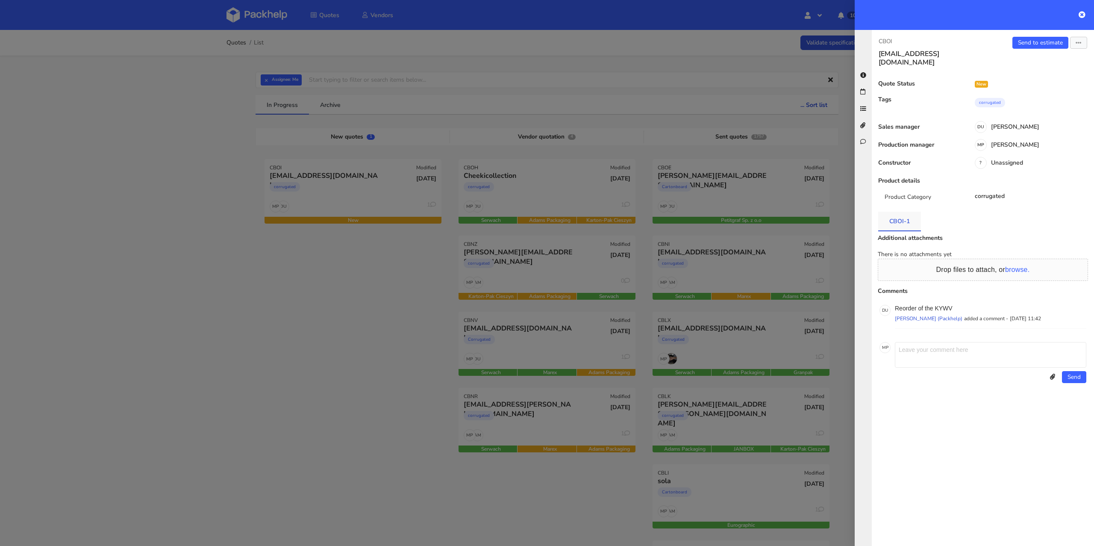
click at [898, 211] on link "CBOI-1" at bounding box center [899, 220] width 43 height 19
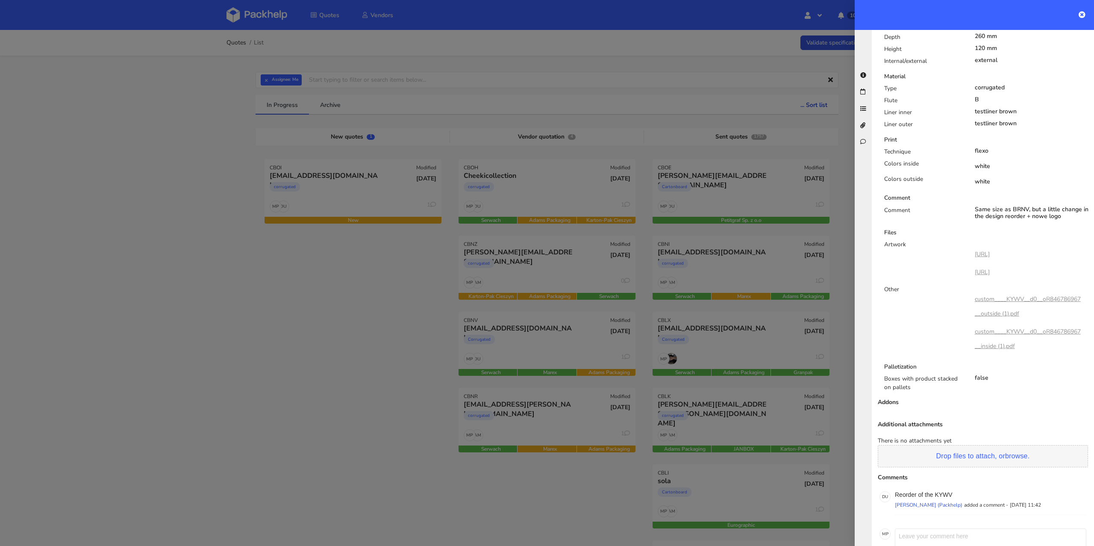
scroll to position [390, 0]
drag, startPoint x: 956, startPoint y: 480, endPoint x: 936, endPoint y: 482, distance: 20.6
click at [936, 488] on p "Reorder of the KYWV" at bounding box center [990, 491] width 191 height 7
copy p "KYWV"
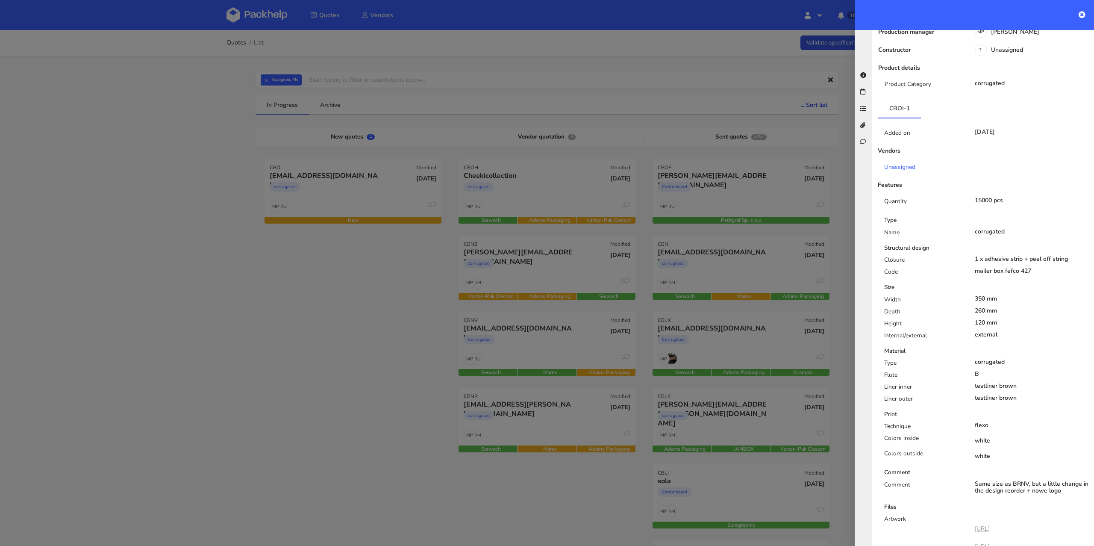
scroll to position [210, 0]
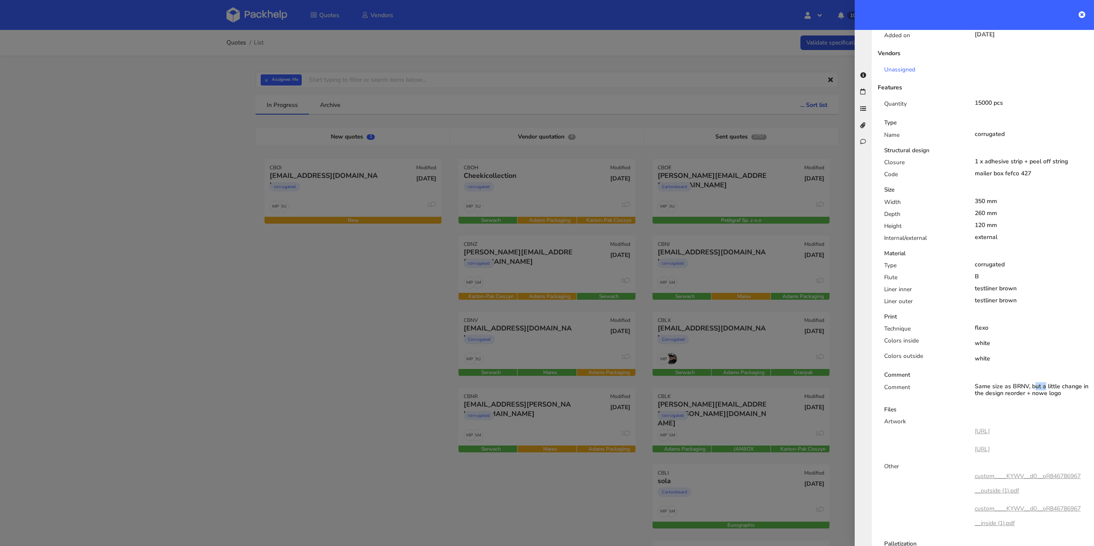
drag, startPoint x: 1008, startPoint y: 376, endPoint x: 1023, endPoint y: 375, distance: 15.4
click at [1023, 383] on div "Same size as BRNV, but a little change in the design reorder + nowe logo" at bounding box center [1031, 390] width 114 height 14
copy div "BRNV"
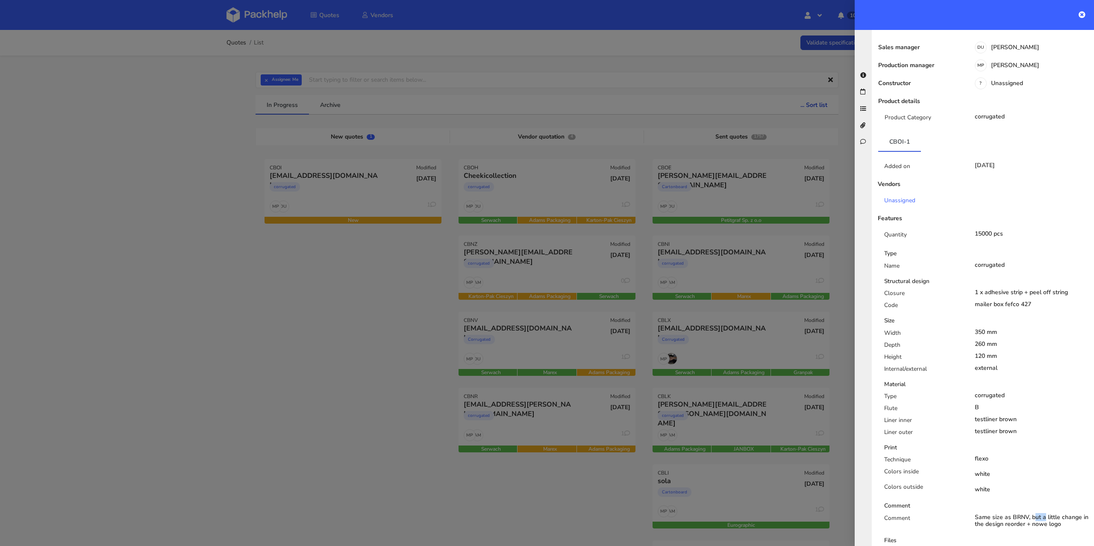
scroll to position [0, 0]
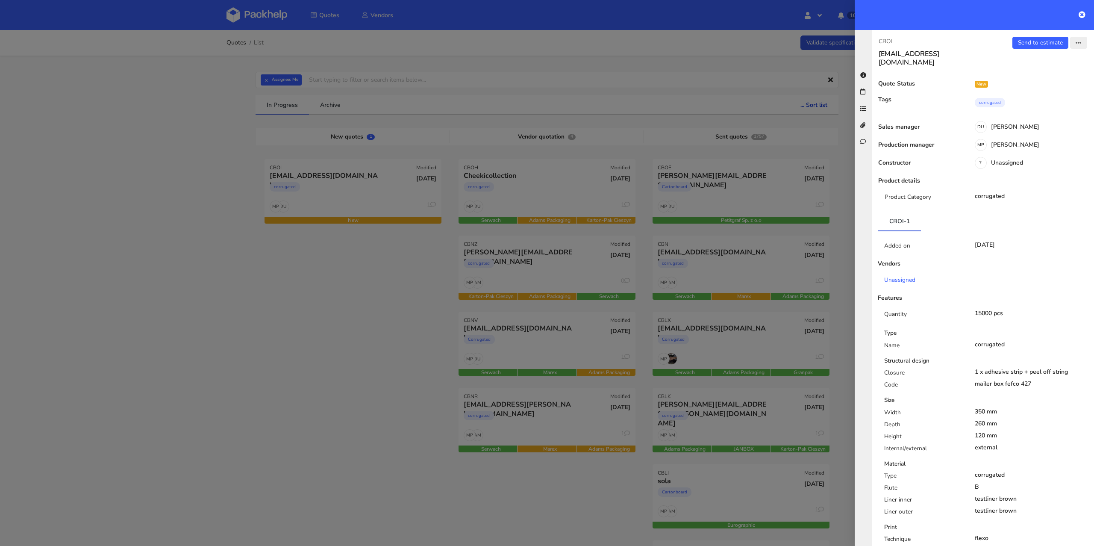
click at [1075, 44] on icon "button" at bounding box center [1078, 43] width 6 height 6
click at [1051, 72] on link "Edit quote" at bounding box center [1049, 75] width 75 height 14
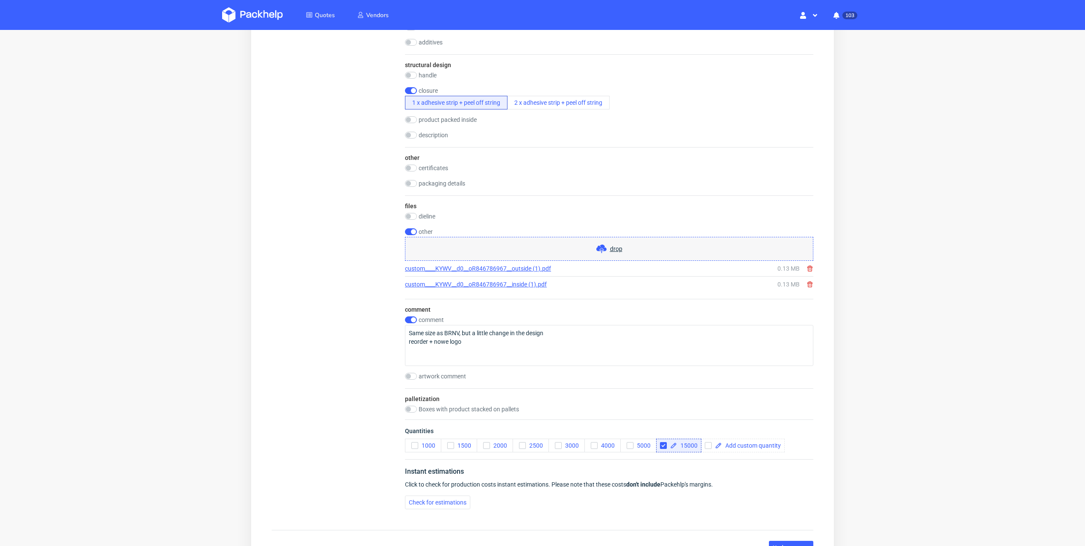
scroll to position [848, 0]
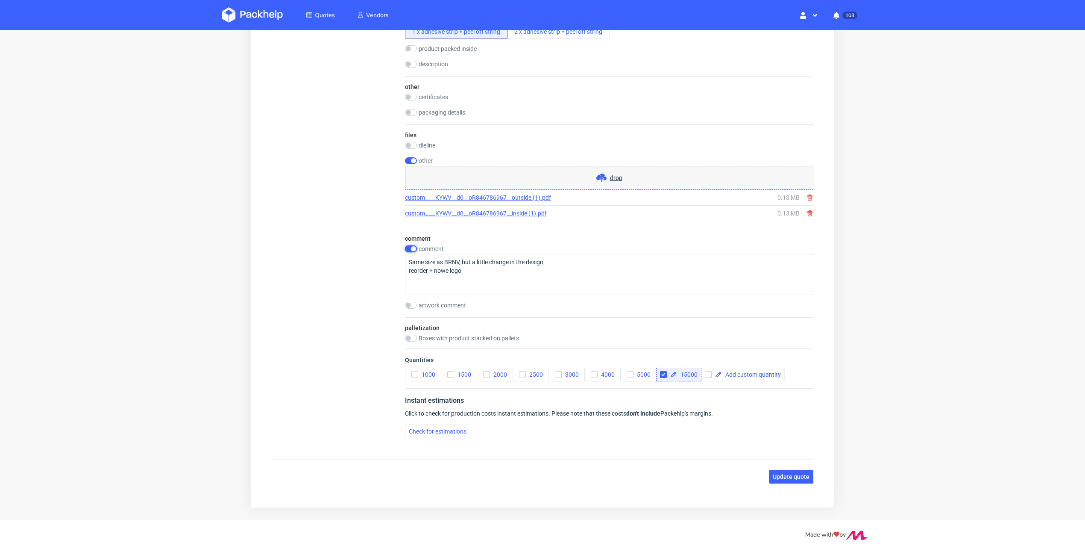
click at [412, 245] on input "checkbox" at bounding box center [411, 248] width 12 height 7
checkbox input "false"
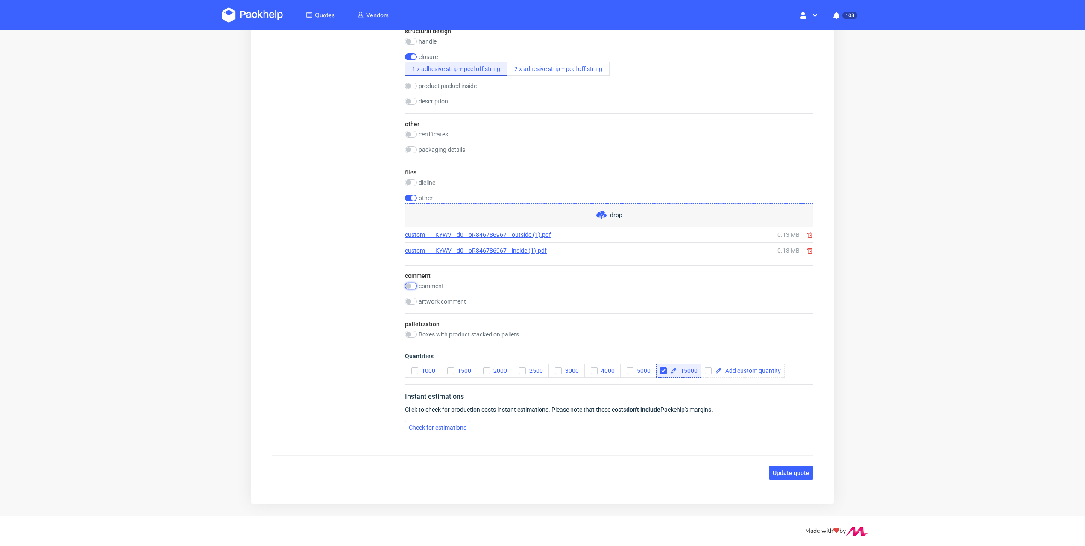
scroll to position [0, 0]
click at [779, 470] on span "Update quote" at bounding box center [791, 473] width 37 height 6
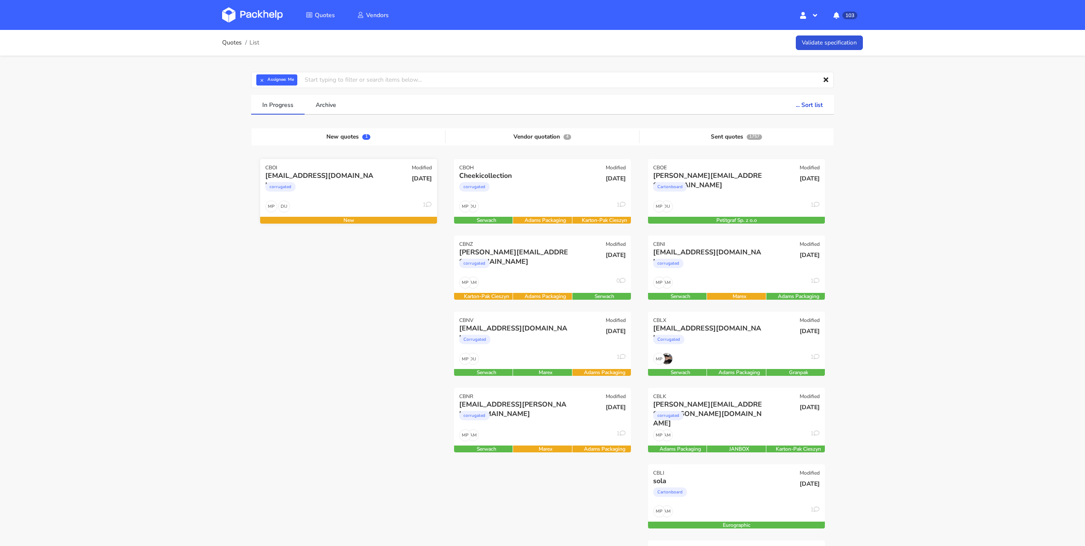
click at [369, 200] on div "DU MP 1" at bounding box center [348, 208] width 177 height 16
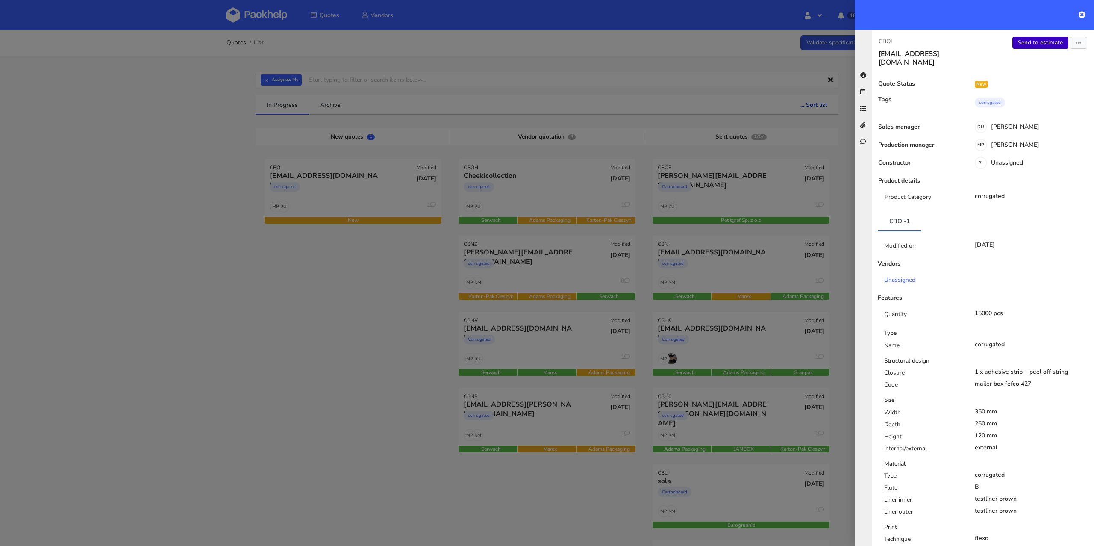
click at [1018, 47] on link "Send to estimate" at bounding box center [1040, 43] width 56 height 12
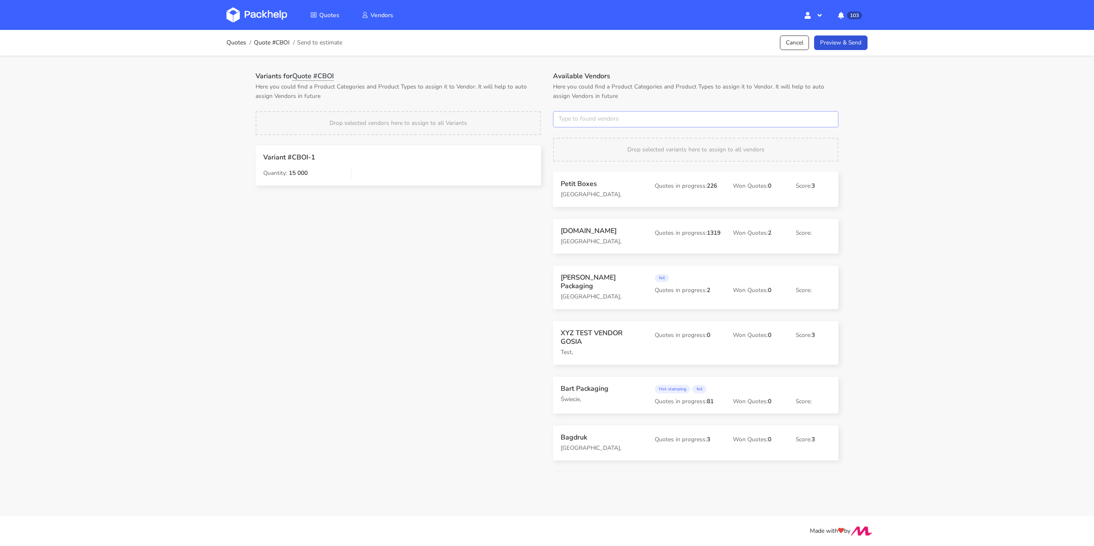
click at [570, 123] on input "text" at bounding box center [695, 119] width 285 height 16
type input "serwach"
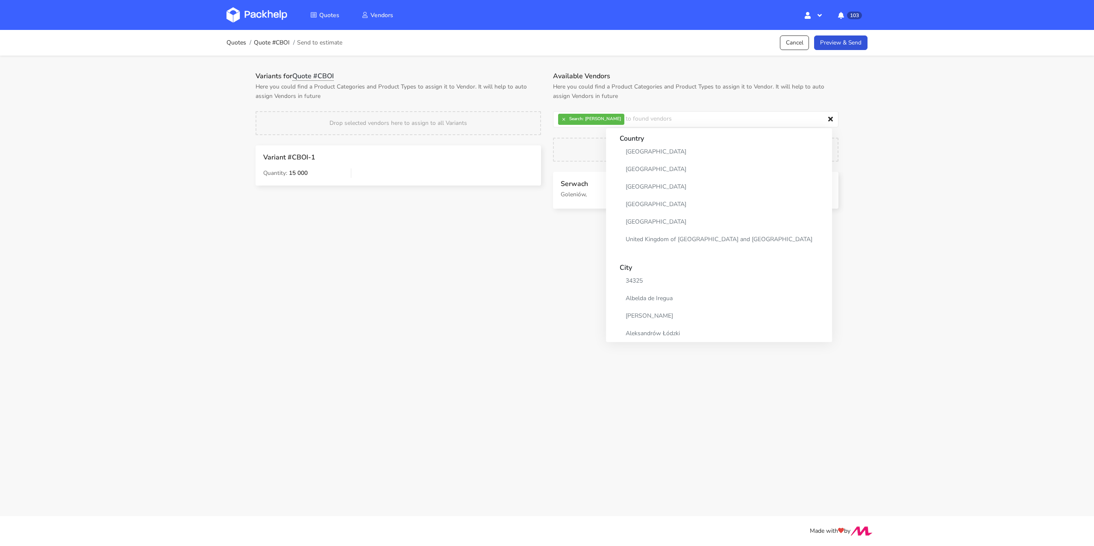
click at [502, 277] on main "Quotes Quote #CBOI Send to estimate Cancel Preview & Send Variants for Quote #C…" at bounding box center [547, 258] width 1094 height 516
click at [832, 46] on link "Preview & Send" at bounding box center [840, 42] width 53 height 15
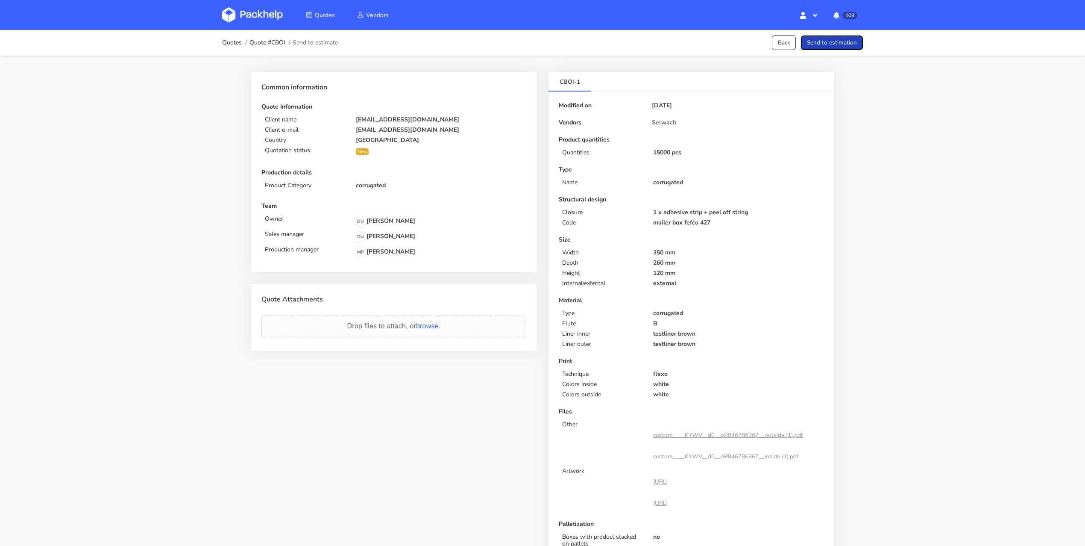
click at [831, 47] on button "Send to estimation" at bounding box center [832, 42] width 62 height 15
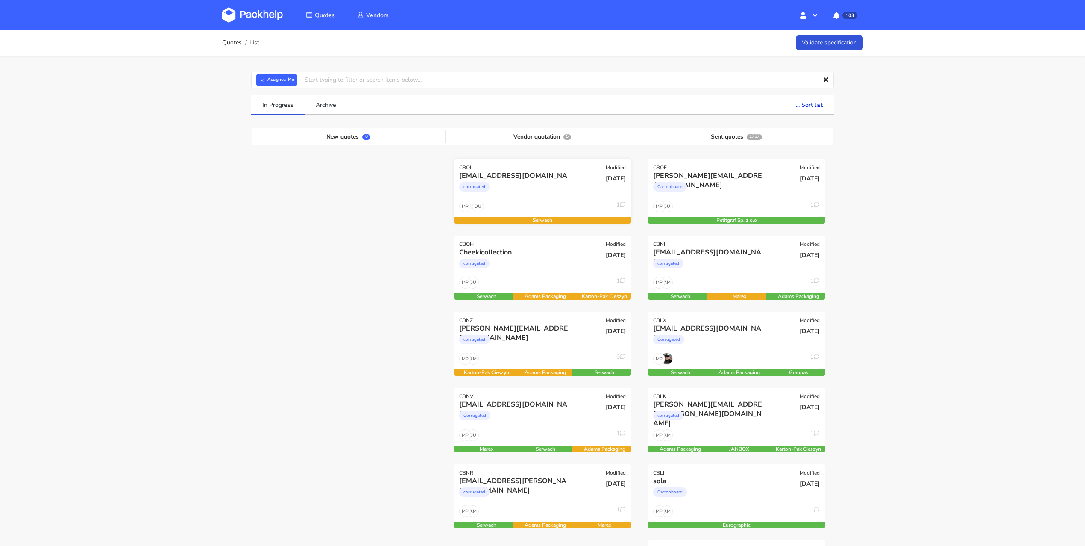
click at [568, 193] on div "corrugated" at bounding box center [515, 188] width 113 height 17
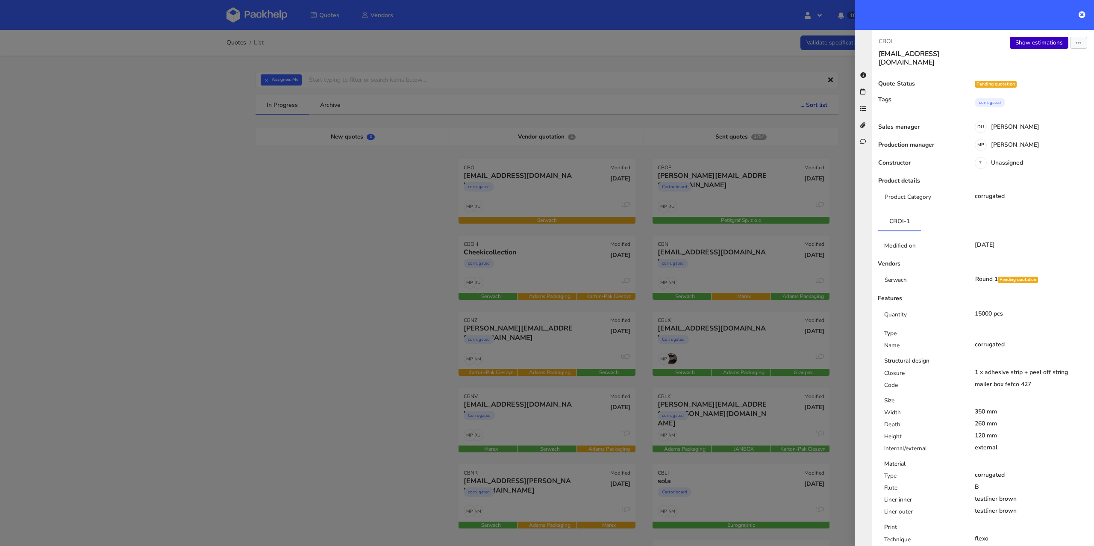
click at [1032, 43] on link "Show estimations" at bounding box center [1038, 43] width 59 height 12
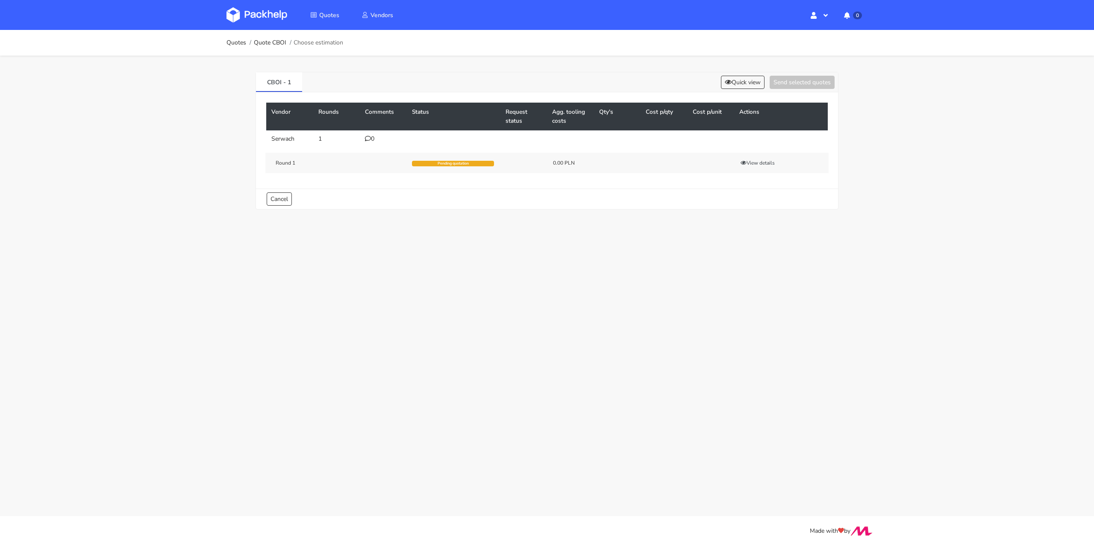
click at [375, 135] on div "0" at bounding box center [383, 138] width 37 height 7
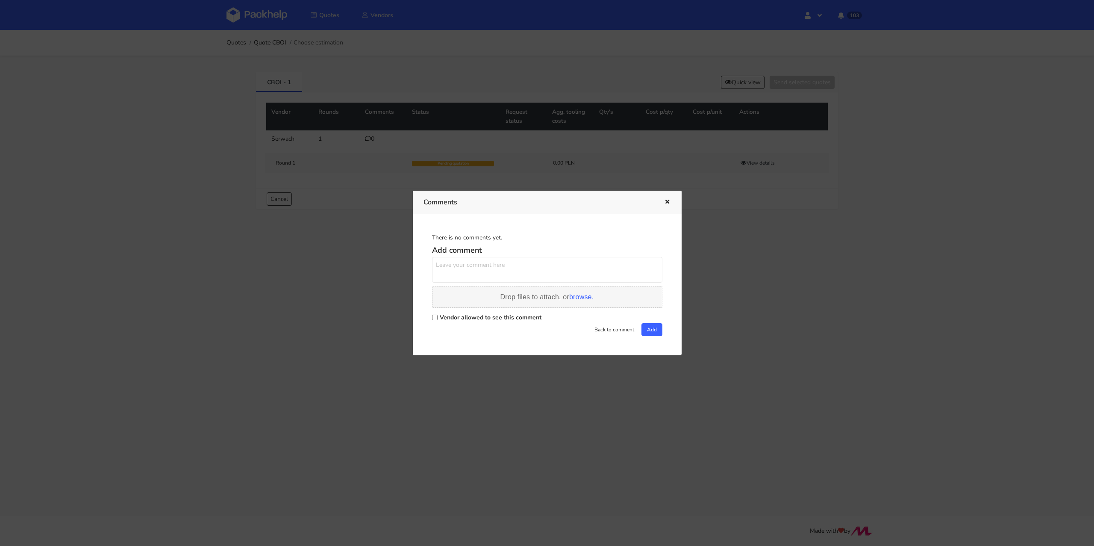
drag, startPoint x: 468, startPoint y: 314, endPoint x: 468, endPoint y: 307, distance: 6.4
click at [468, 314] on label "Vendor allowed to see this comment" at bounding box center [491, 317] width 102 height 8
click at [437, 314] on input "Vendor allowed to see this comment" at bounding box center [435, 317] width 6 height 6
checkbox input "true"
click at [475, 264] on textarea at bounding box center [547, 270] width 230 height 26
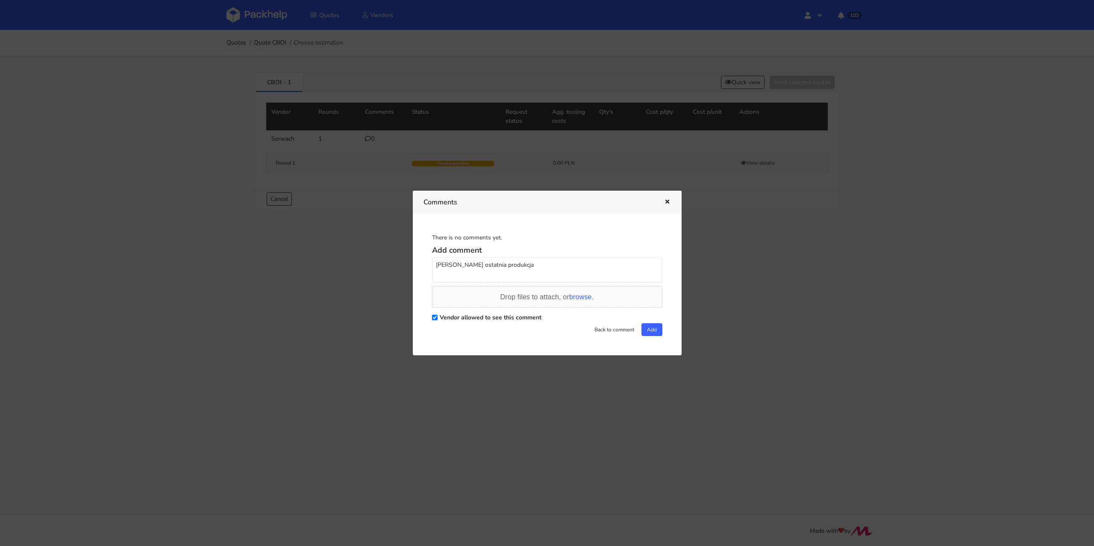
paste textarea "R846786967KYWV"
type textarea "[PERSON_NAME] ostatnia produkcja R846786967_KYWV. Proszę o podanie kosztu noweg…"
click at [644, 344] on div "There is no comments yet. Add comment [PERSON_NAME] ostatnia produkcja R8467869…" at bounding box center [547, 284] width 269 height 141
click at [648, 329] on button "Add" at bounding box center [651, 329] width 21 height 13
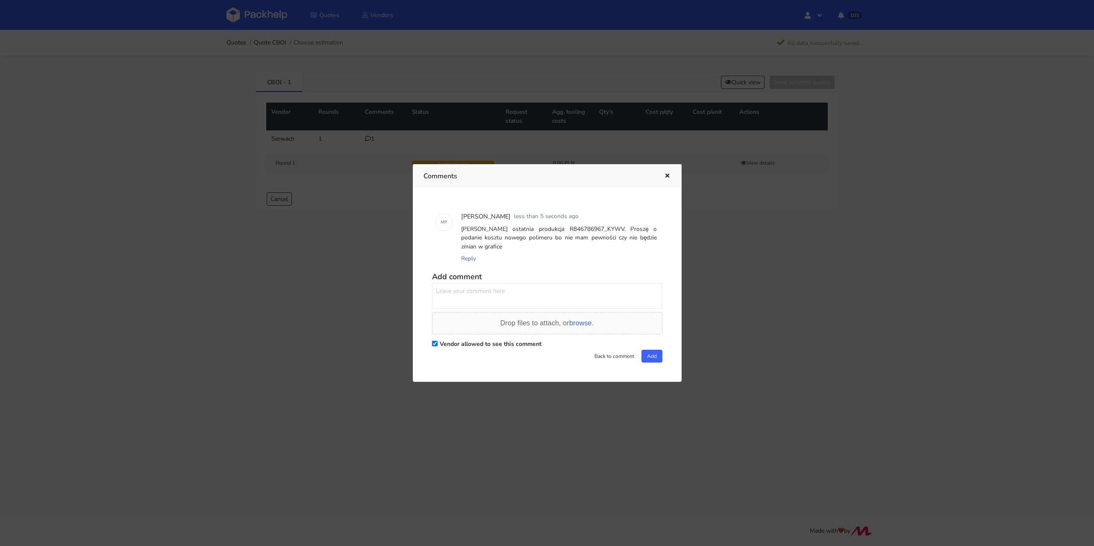
click at [669, 173] on icon "button" at bounding box center [666, 176] width 7 height 6
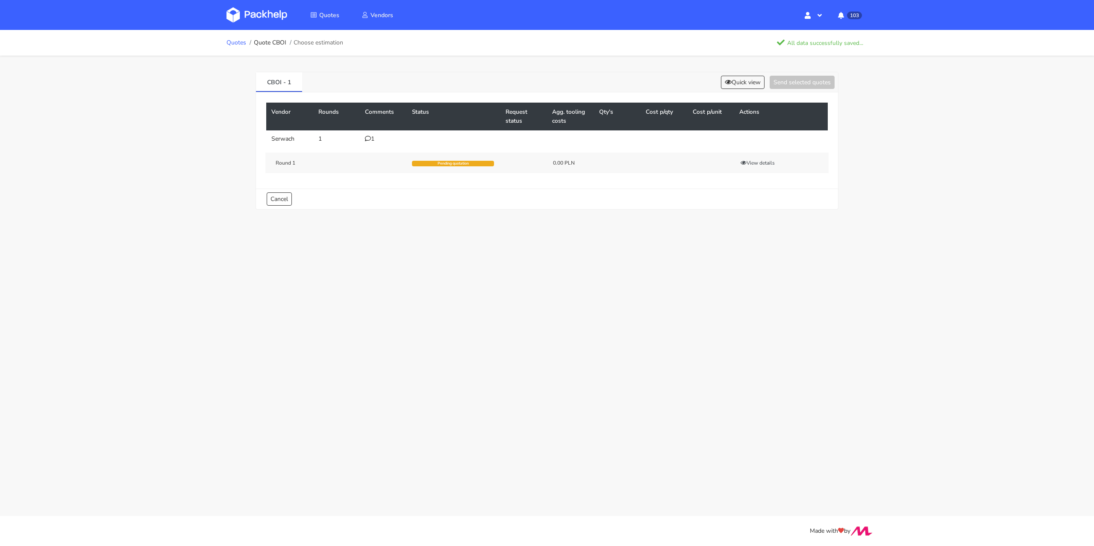
click at [232, 43] on link "Quotes" at bounding box center [236, 42] width 20 height 7
click at [758, 215] on button "View details" at bounding box center [758, 216] width 42 height 9
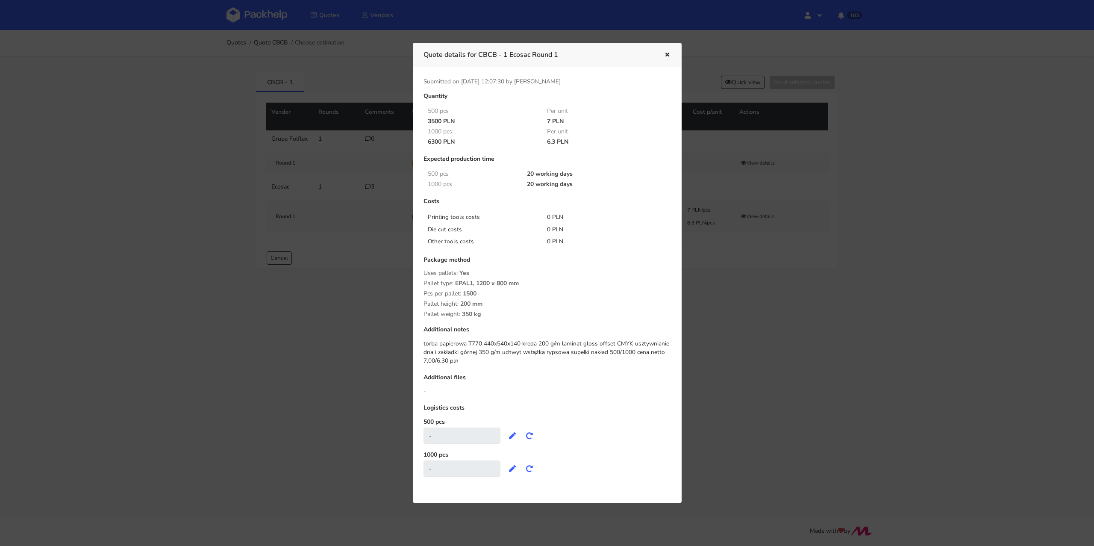
click at [669, 55] on icon "button" at bounding box center [666, 55] width 7 height 6
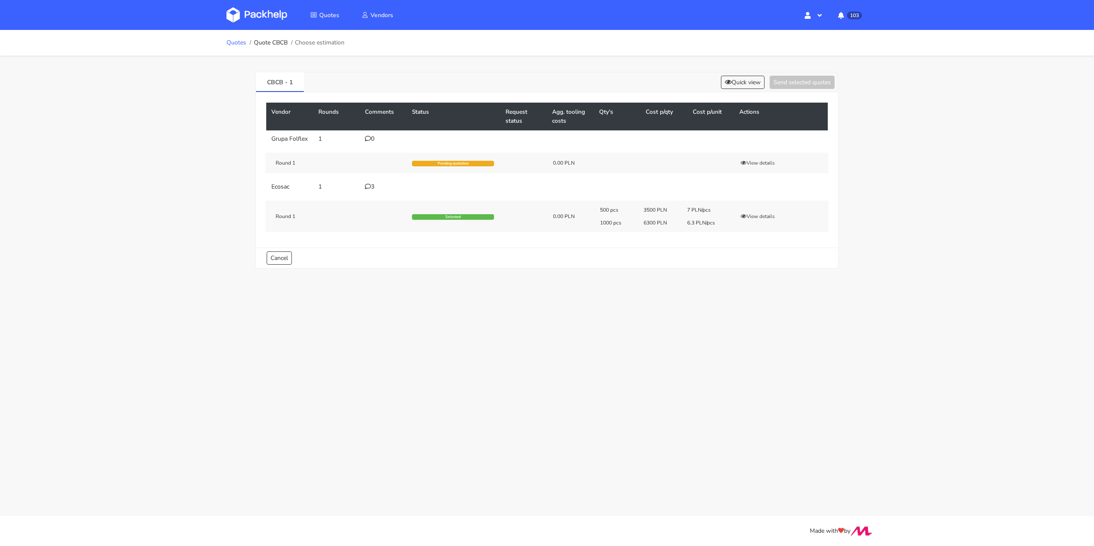
click at [235, 46] on link "Quotes" at bounding box center [236, 42] width 20 height 7
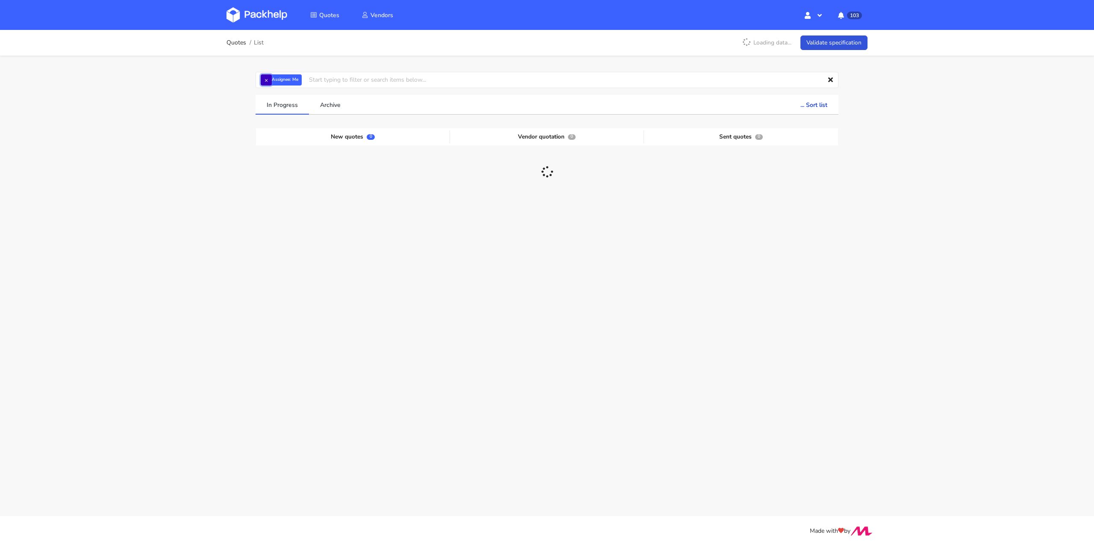
click at [265, 82] on button "×" at bounding box center [266, 79] width 11 height 11
click at [265, 82] on input "text" at bounding box center [546, 80] width 583 height 16
paste input "CBHN"
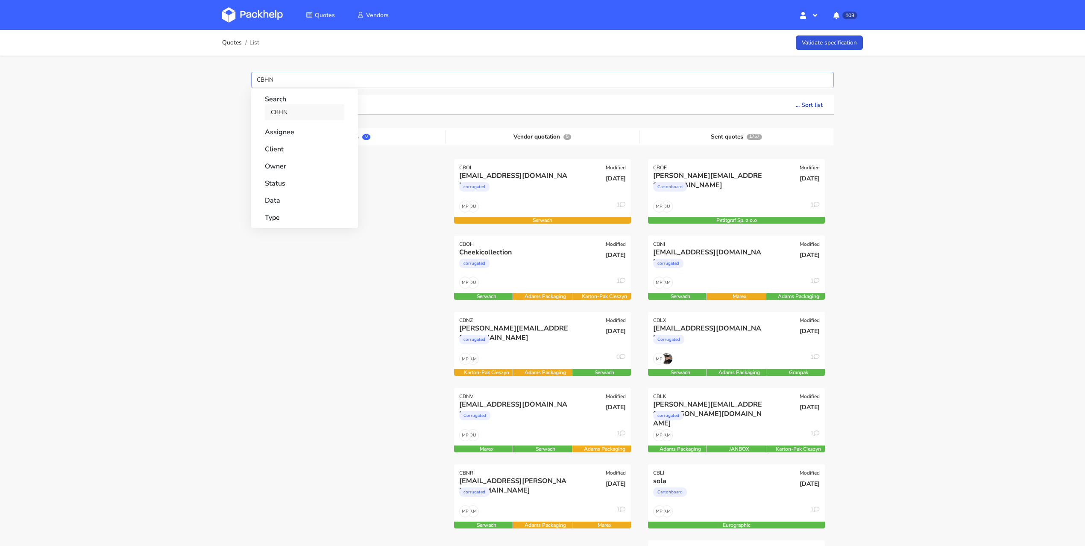
type input "CBHN"
click at [301, 110] on link "CBHN" at bounding box center [304, 112] width 79 height 16
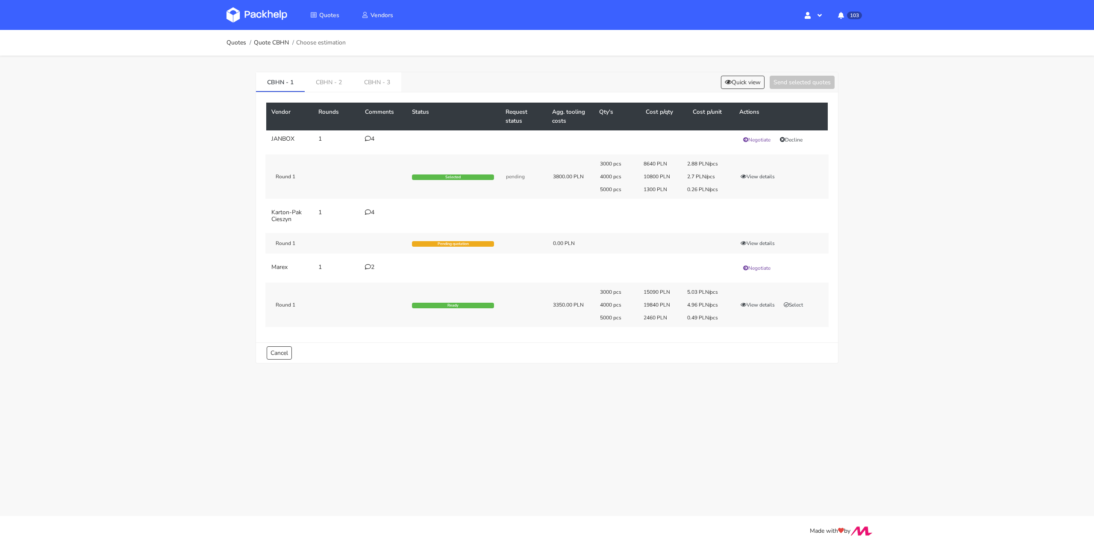
click at [231, 49] on ol "Quotes Quote CBHN Choose estimation" at bounding box center [285, 42] width 119 height 17
click at [233, 45] on link "Quotes" at bounding box center [236, 42] width 20 height 7
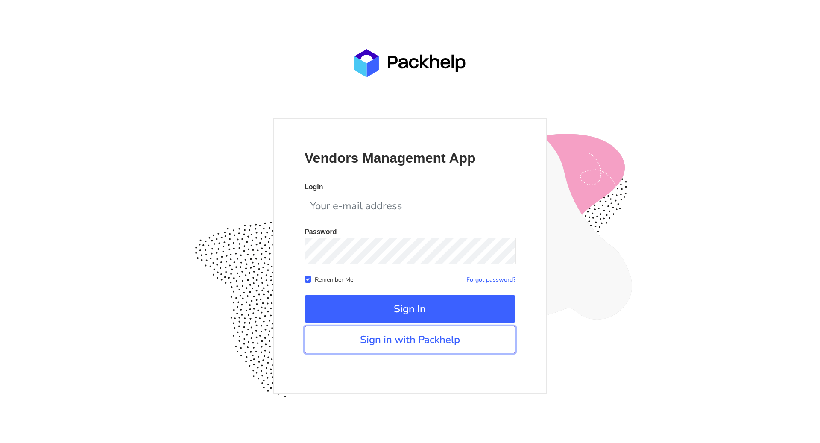
click at [367, 353] on link "Sign in with Packhelp" at bounding box center [410, 339] width 211 height 27
